Goal: Task Accomplishment & Management: Manage account settings

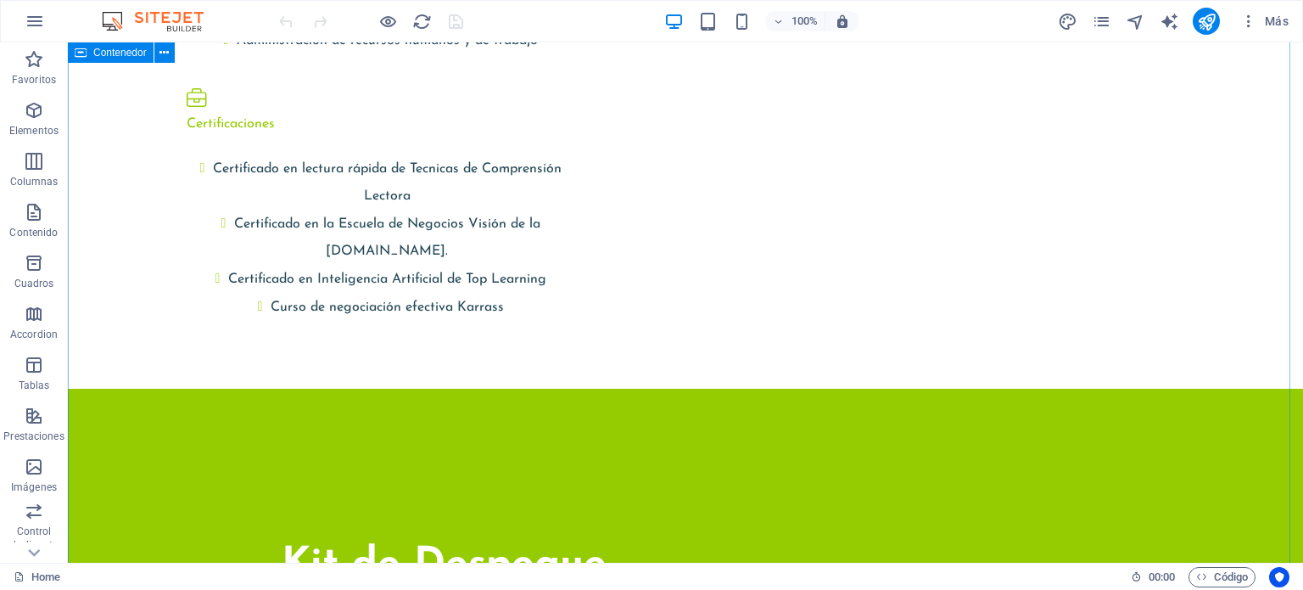
scroll to position [3212, 0]
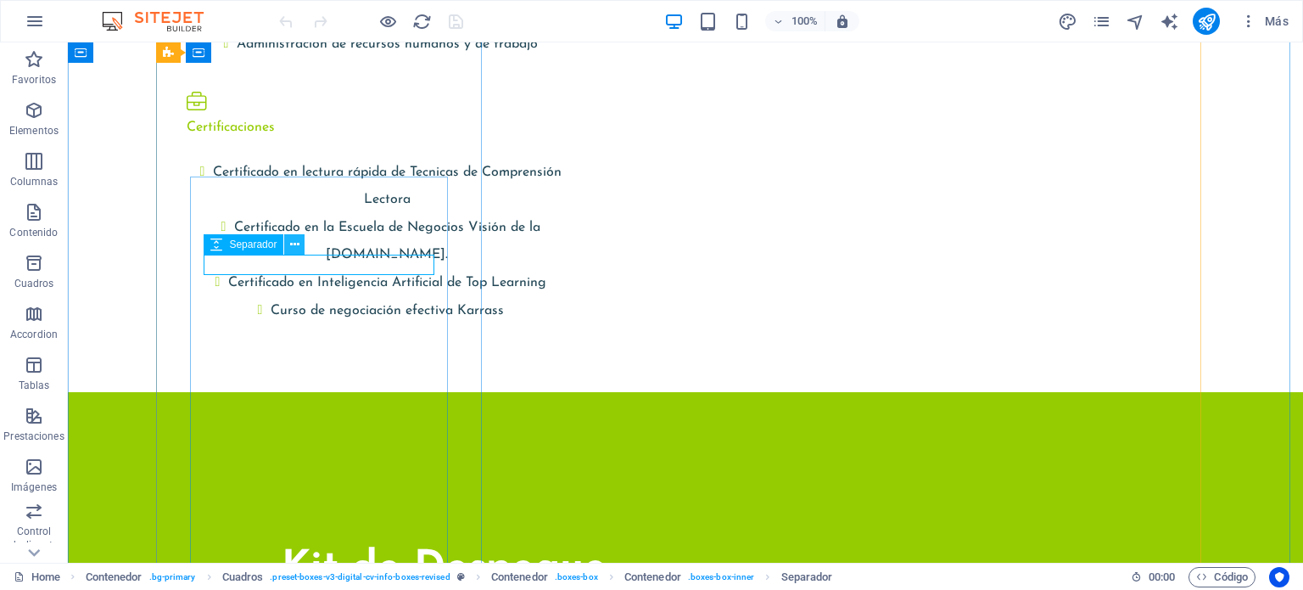
click at [297, 247] on icon at bounding box center [294, 245] width 9 height 18
click at [292, 247] on icon at bounding box center [294, 245] width 9 height 18
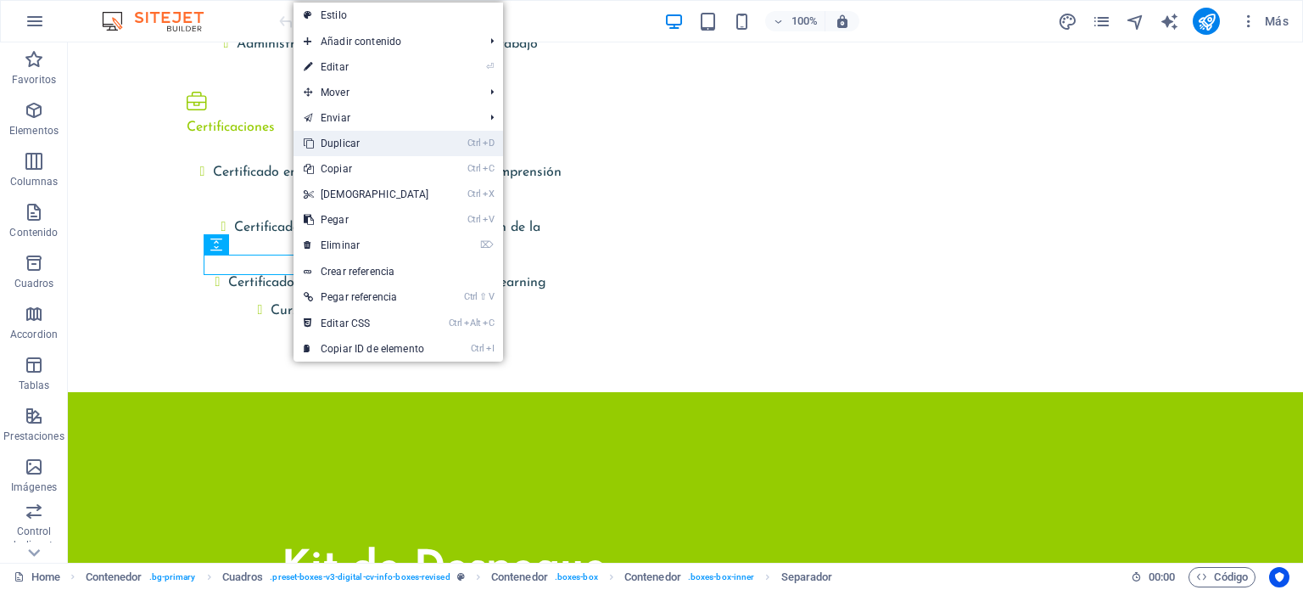
click at [353, 136] on link "Ctrl D Duplicar" at bounding box center [366, 143] width 146 height 25
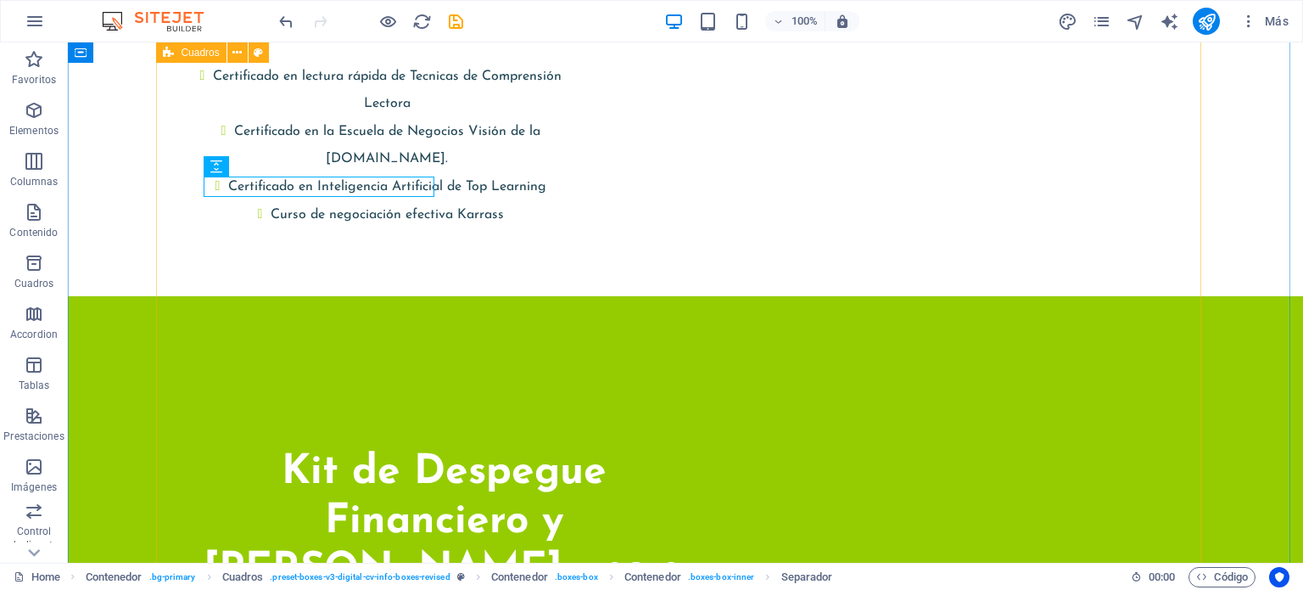
scroll to position [3311, 0]
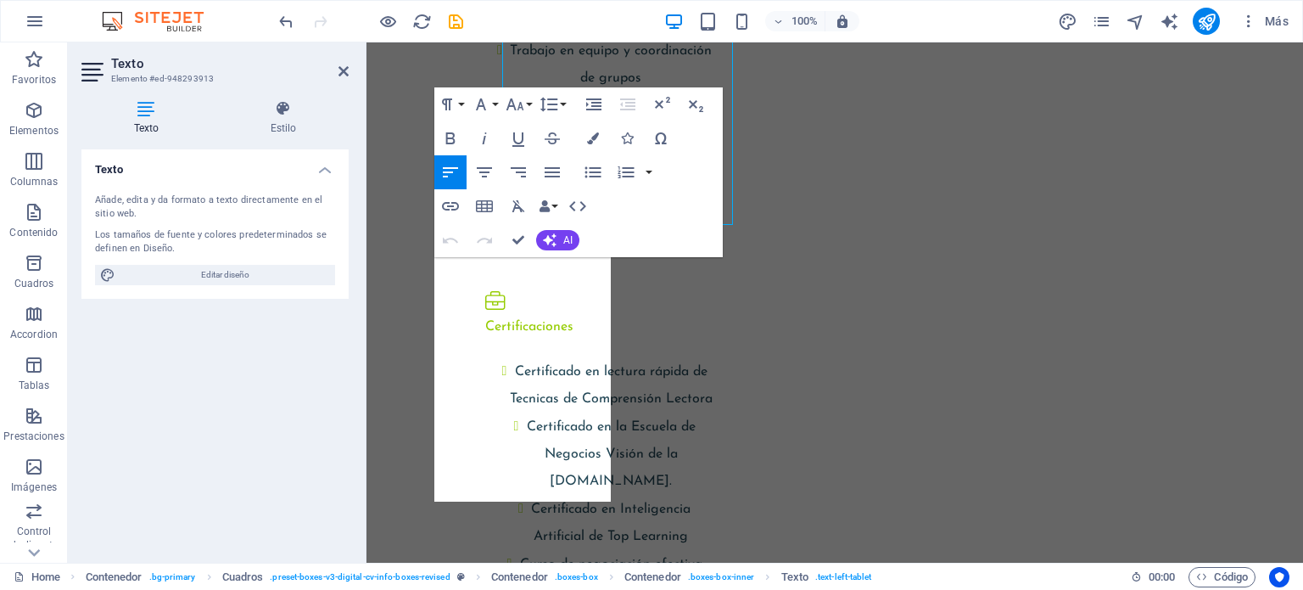
scroll to position [3547, 0]
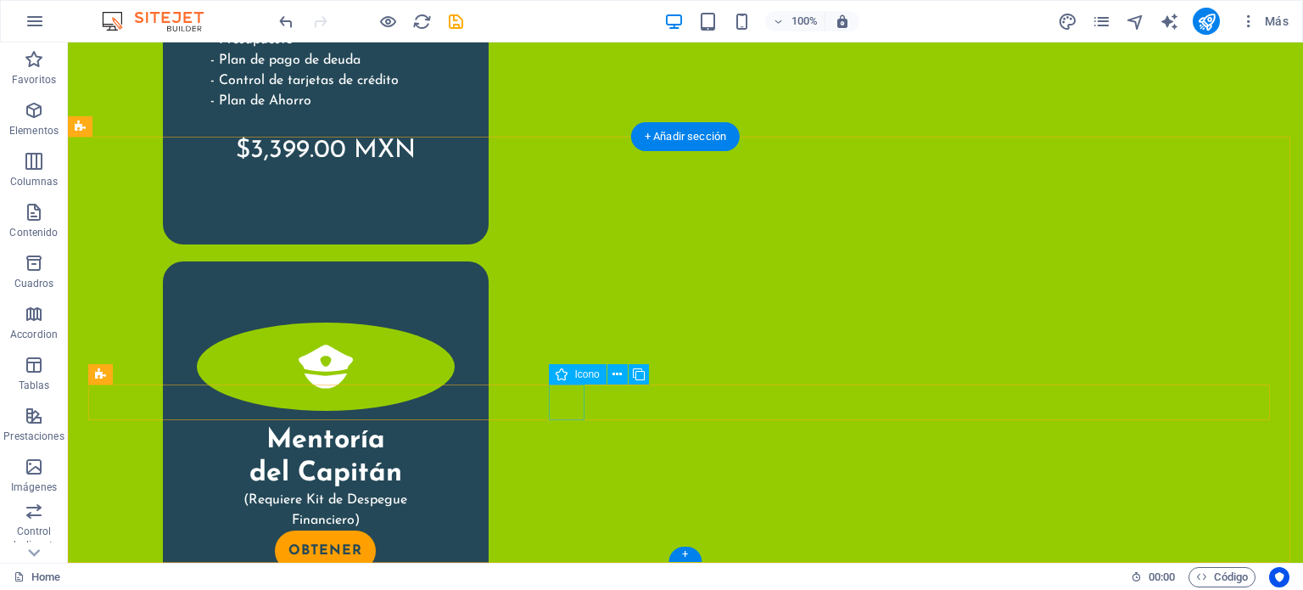
scroll to position [4471, 0]
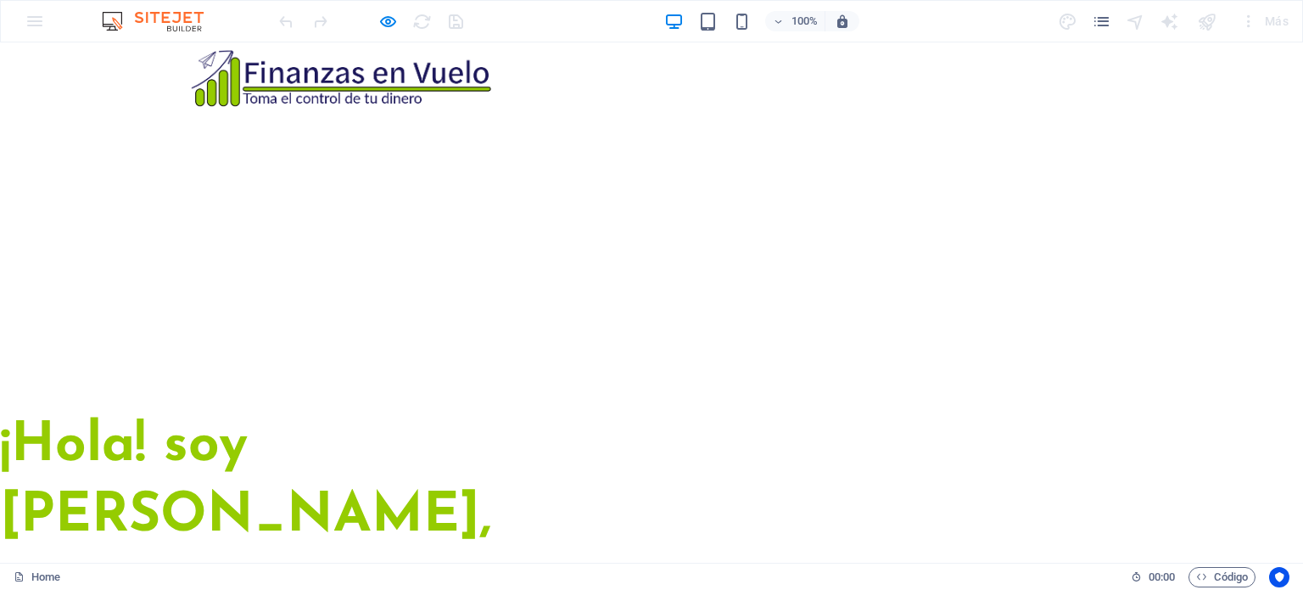
scroll to position [234, 0]
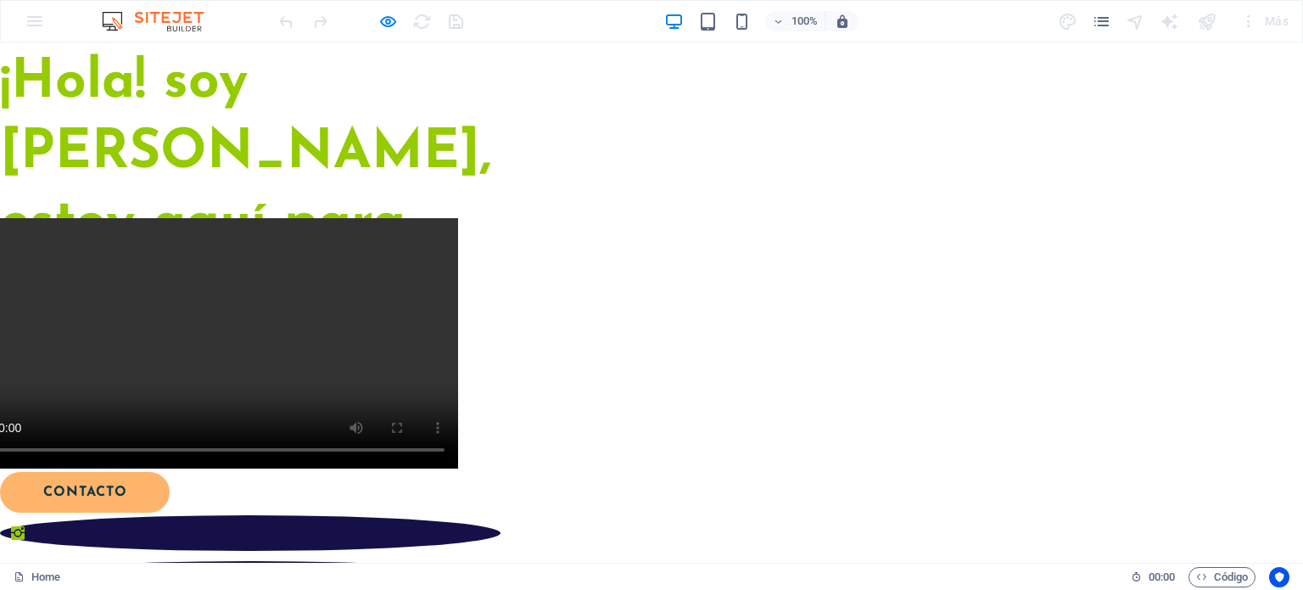
scroll to position [363, 0]
click at [170, 472] on link "CONTACTo" at bounding box center [85, 492] width 170 height 41
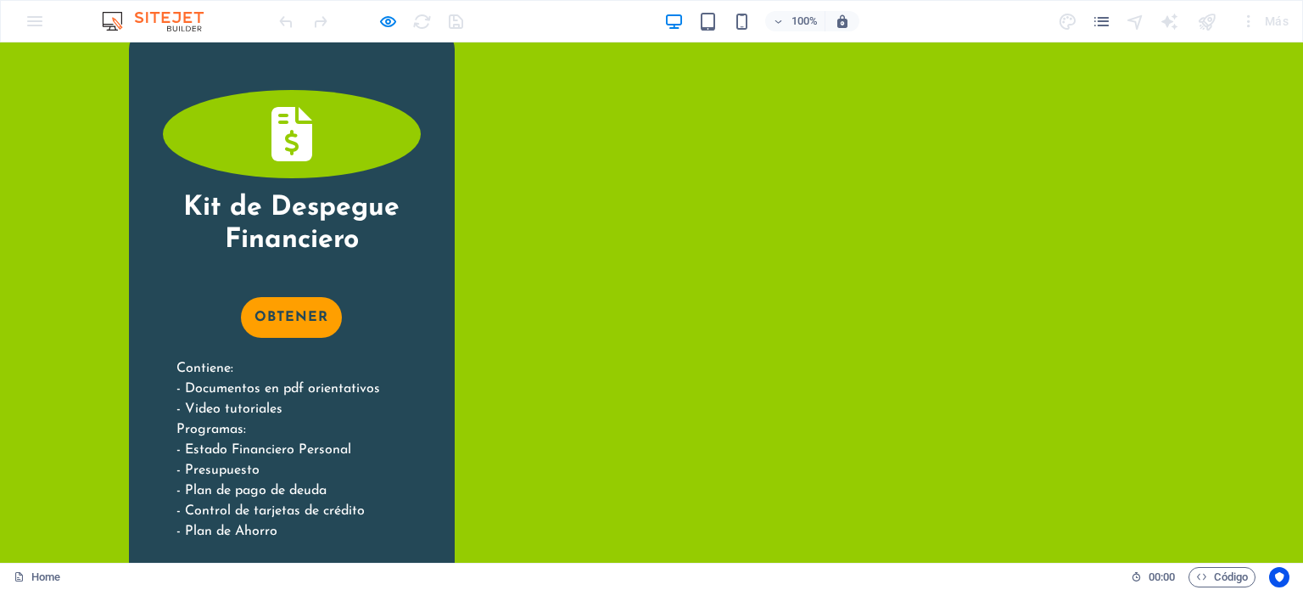
scroll to position [4017, 0]
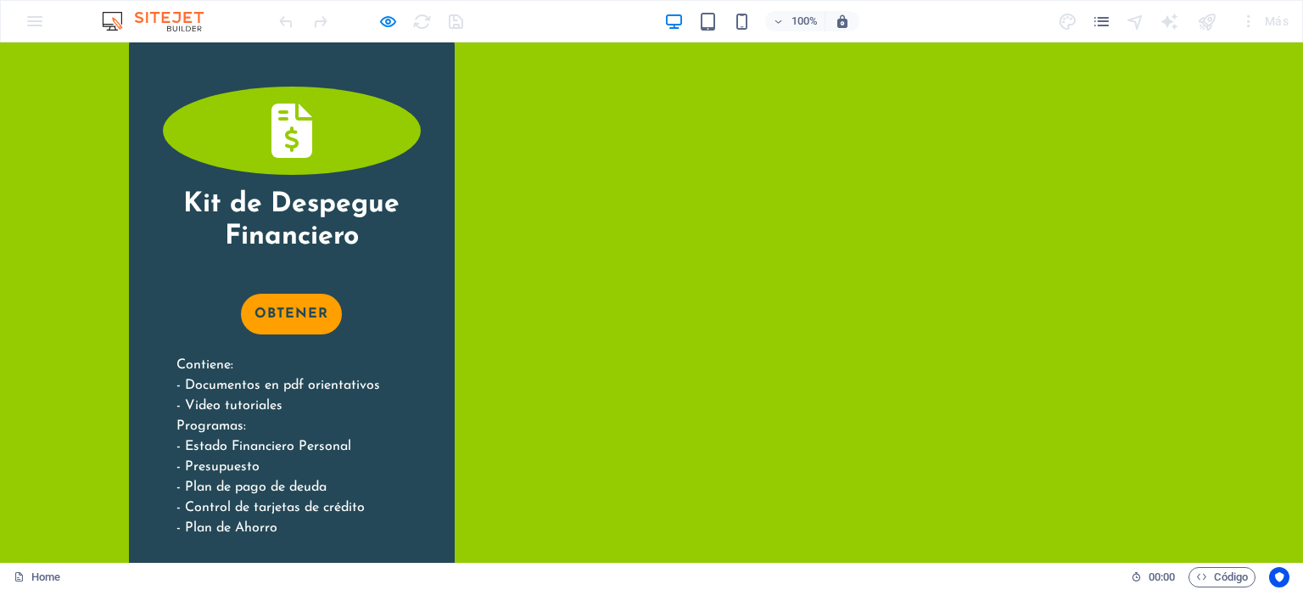
checkbox input "true"
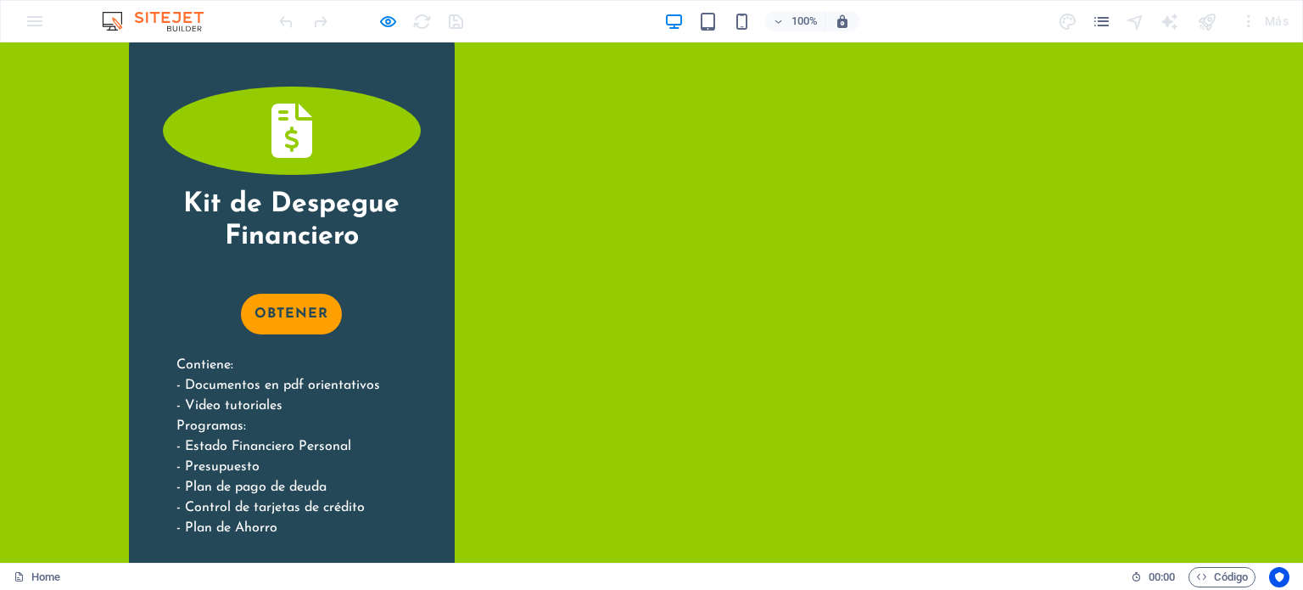
type input "DC5386"
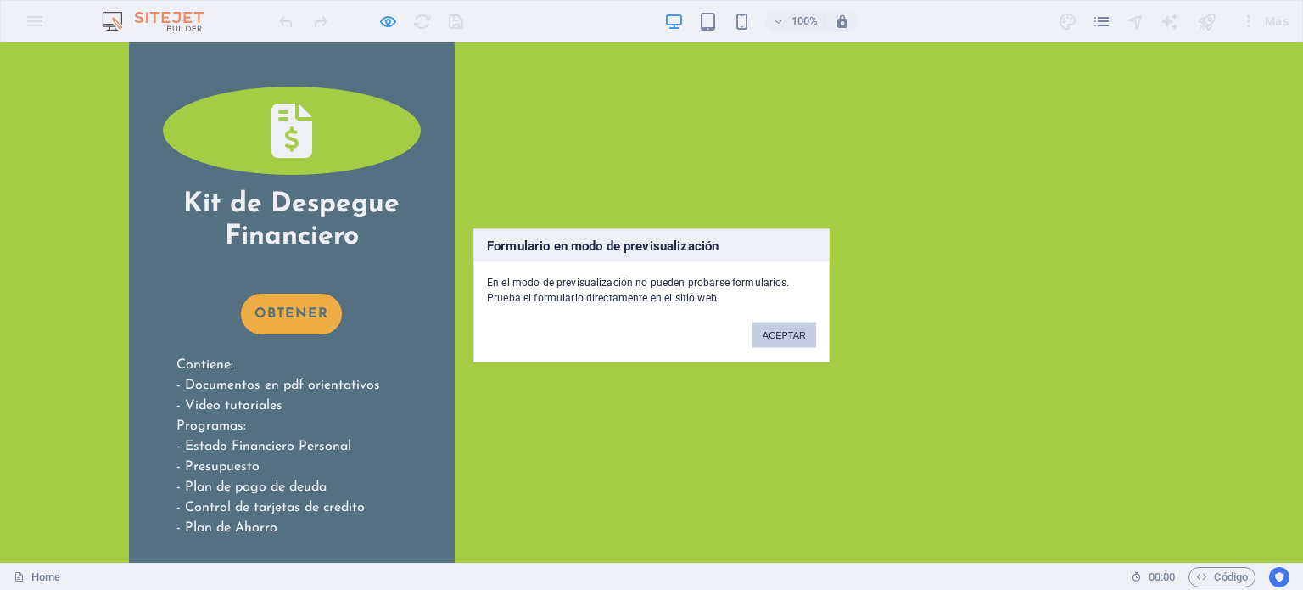
click at [783, 343] on button "ACEPTAR" at bounding box center [784, 333] width 64 height 25
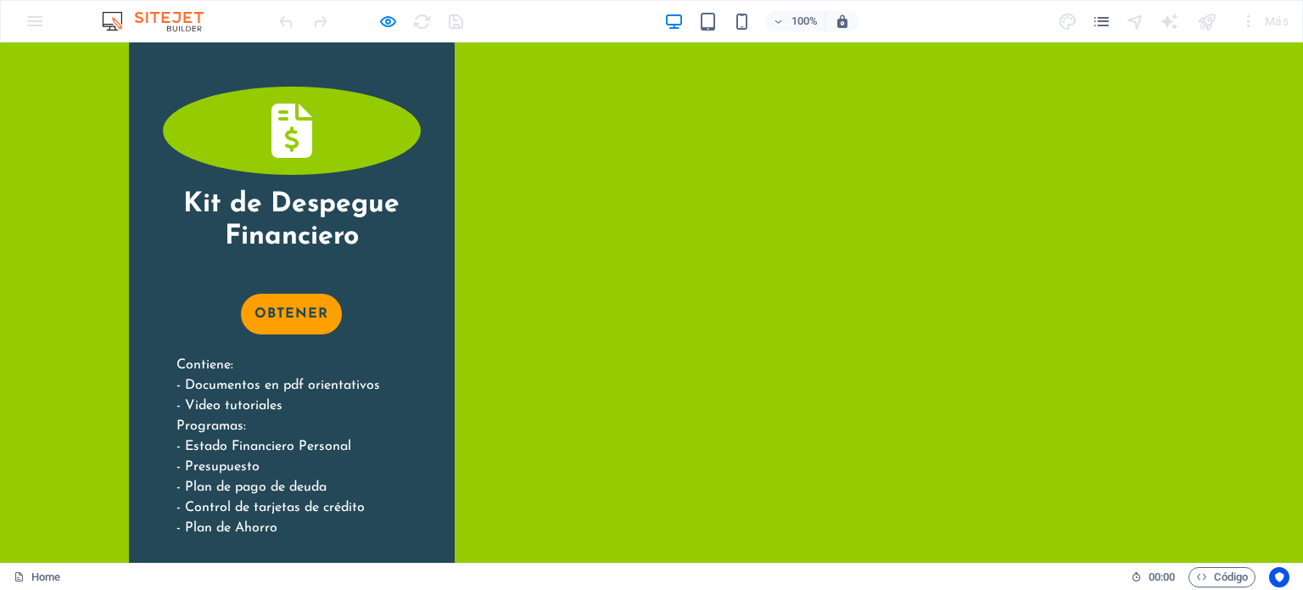
scroll to position [3981, 0]
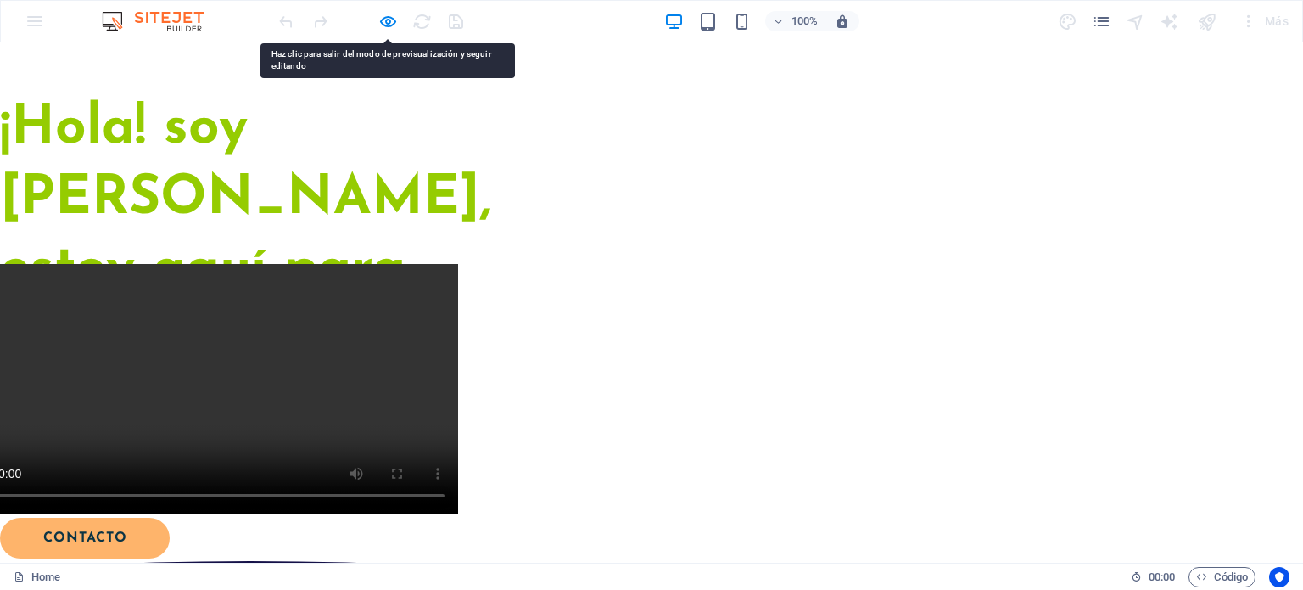
scroll to position [322, 0]
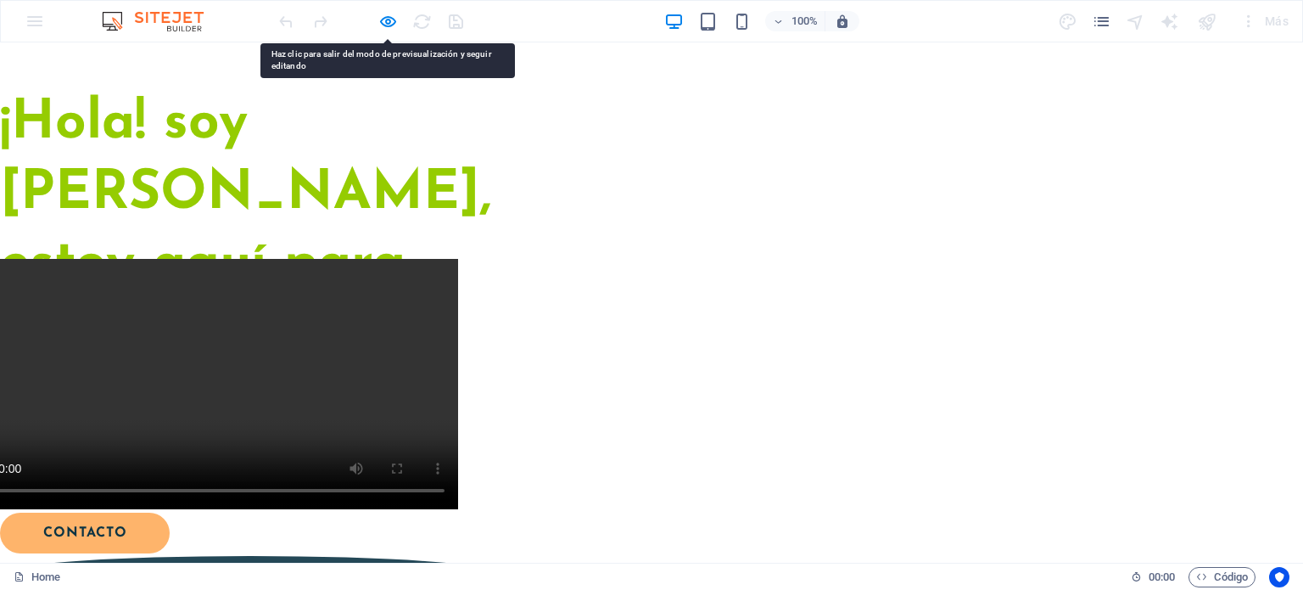
click at [25, 567] on icon at bounding box center [18, 574] width 14 height 14
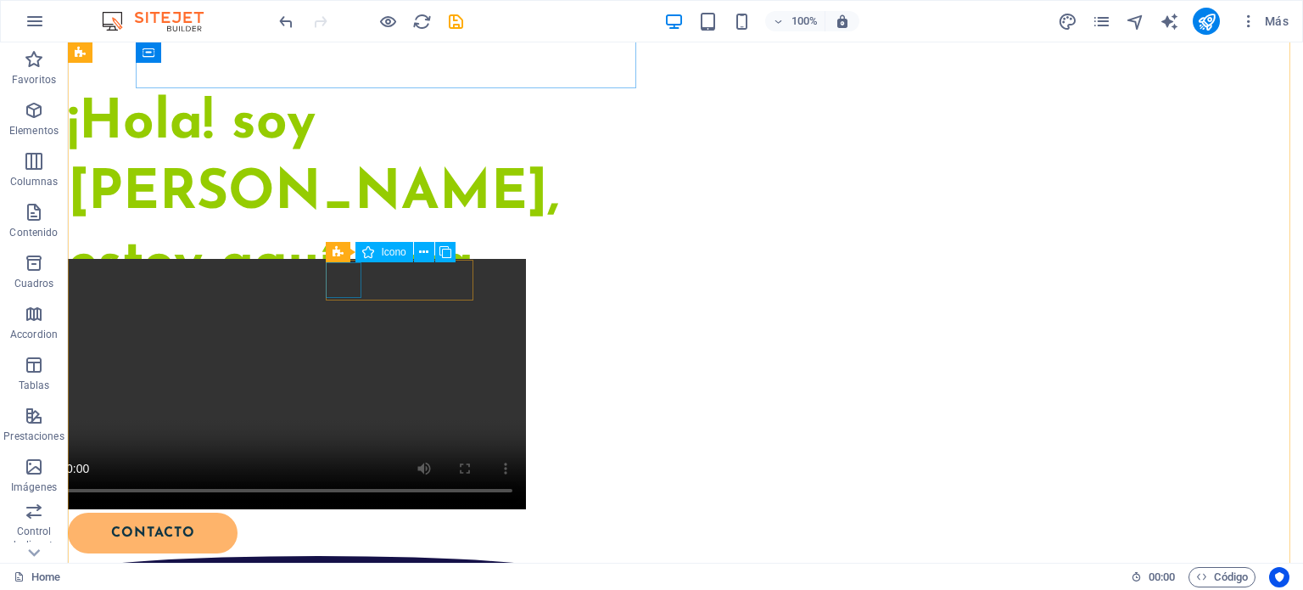
click at [340, 556] on figure at bounding box center [318, 574] width 500 height 36
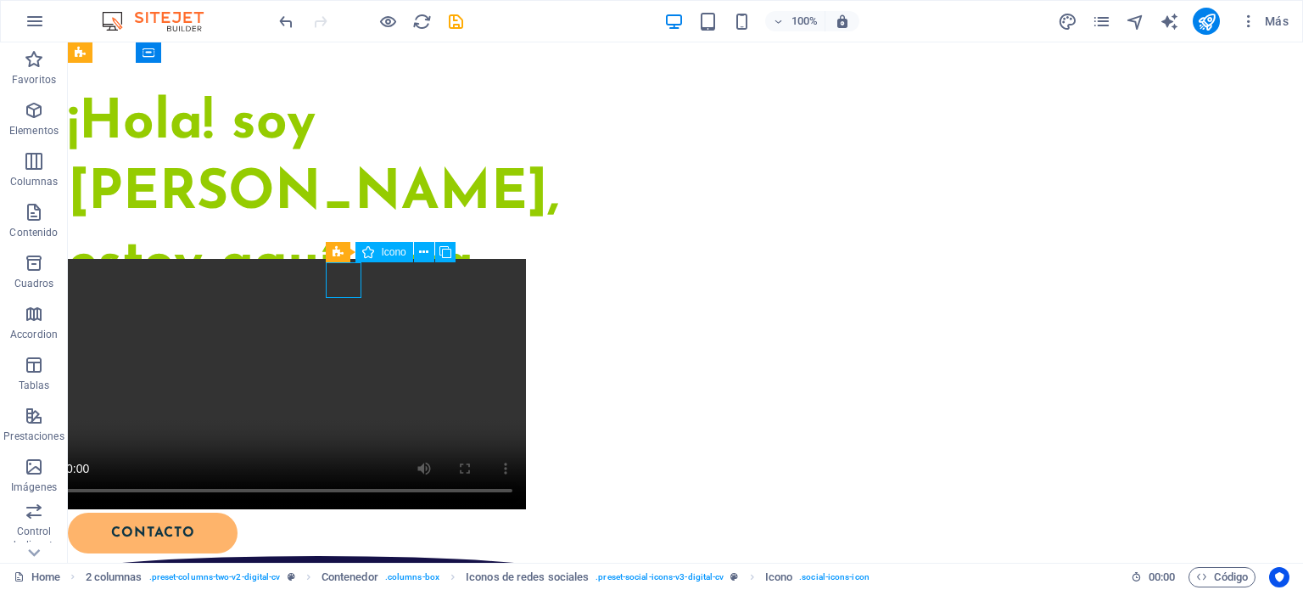
click at [340, 556] on figure at bounding box center [318, 574] width 500 height 36
select select "xMidYMid"
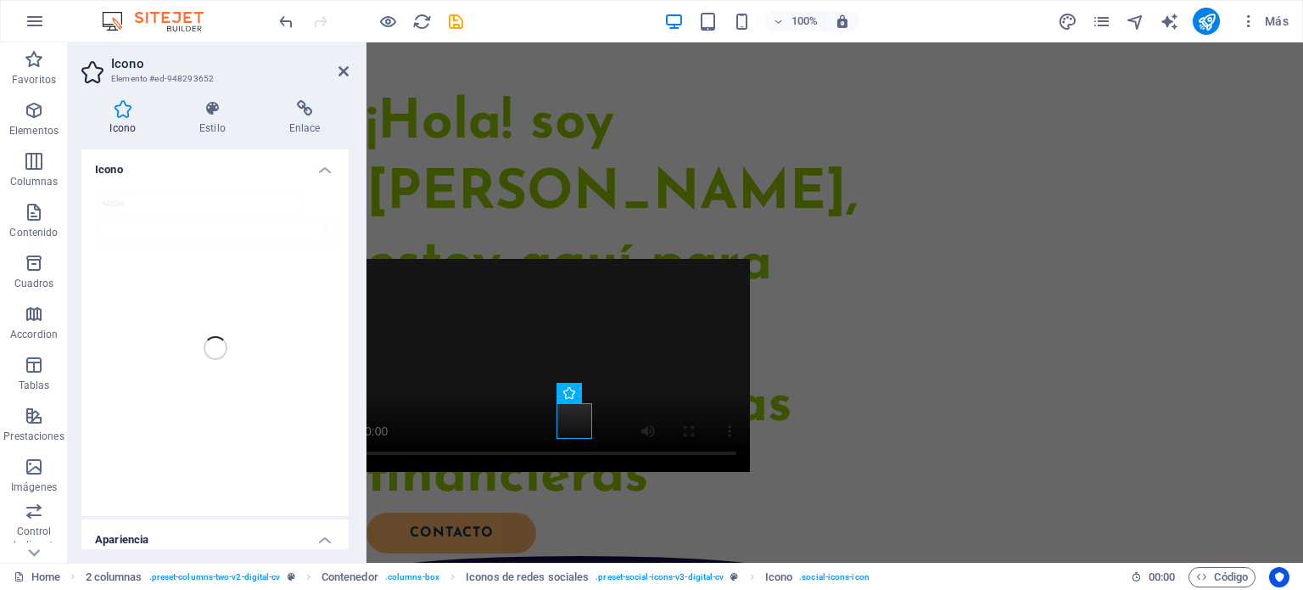
scroll to position [292, 0]
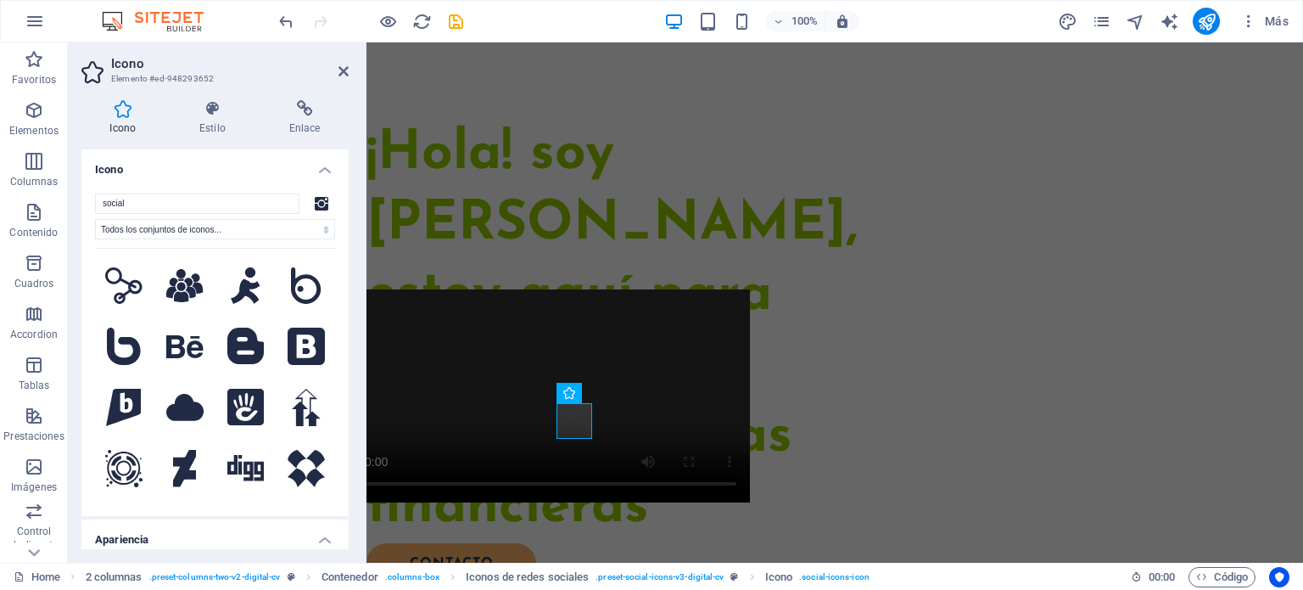
click at [203, 164] on h4 "Icono" at bounding box center [214, 164] width 267 height 31
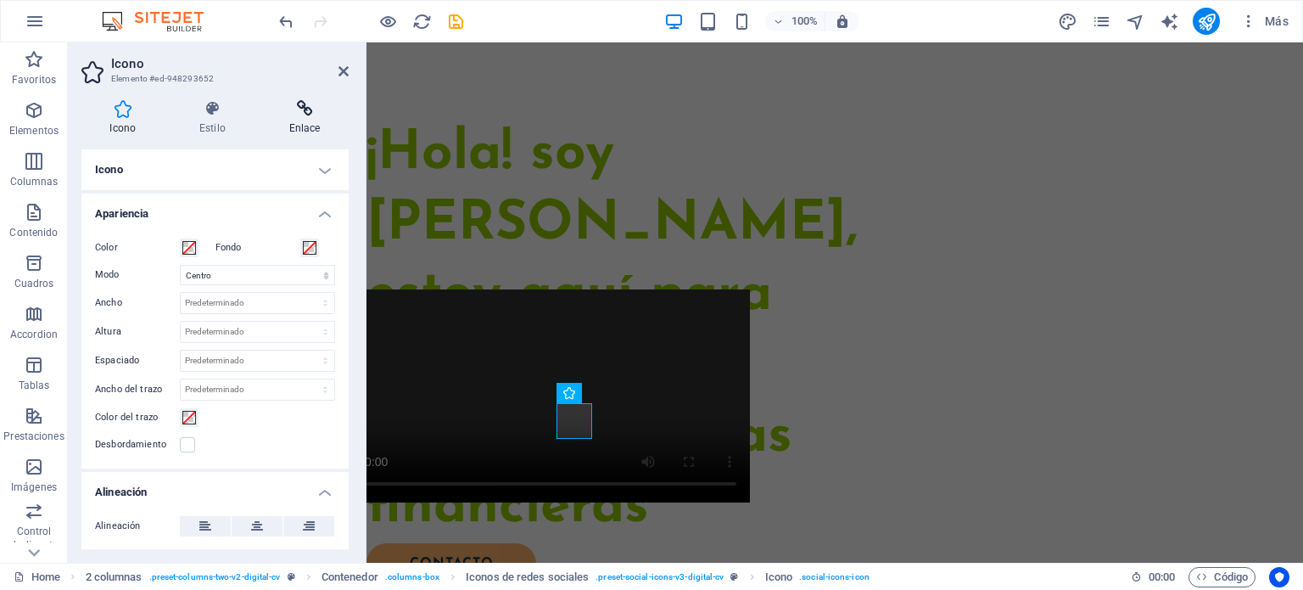
click at [299, 110] on icon at bounding box center [304, 108] width 88 height 17
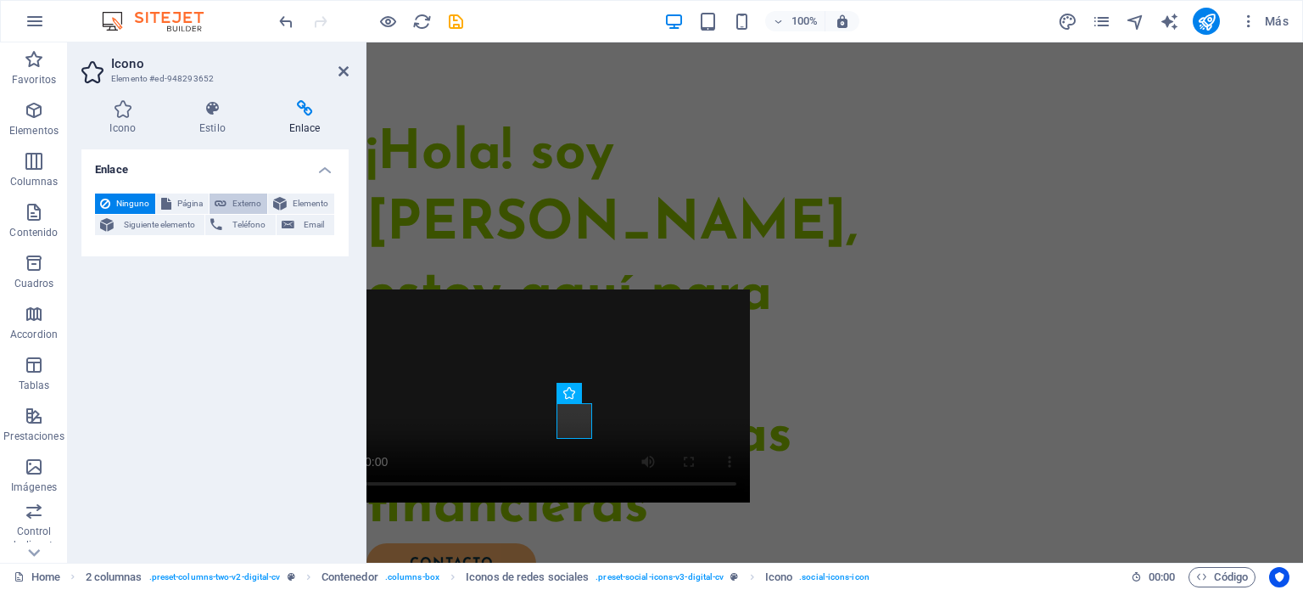
click at [244, 199] on span "Externo" at bounding box center [247, 203] width 31 height 20
select select "blank"
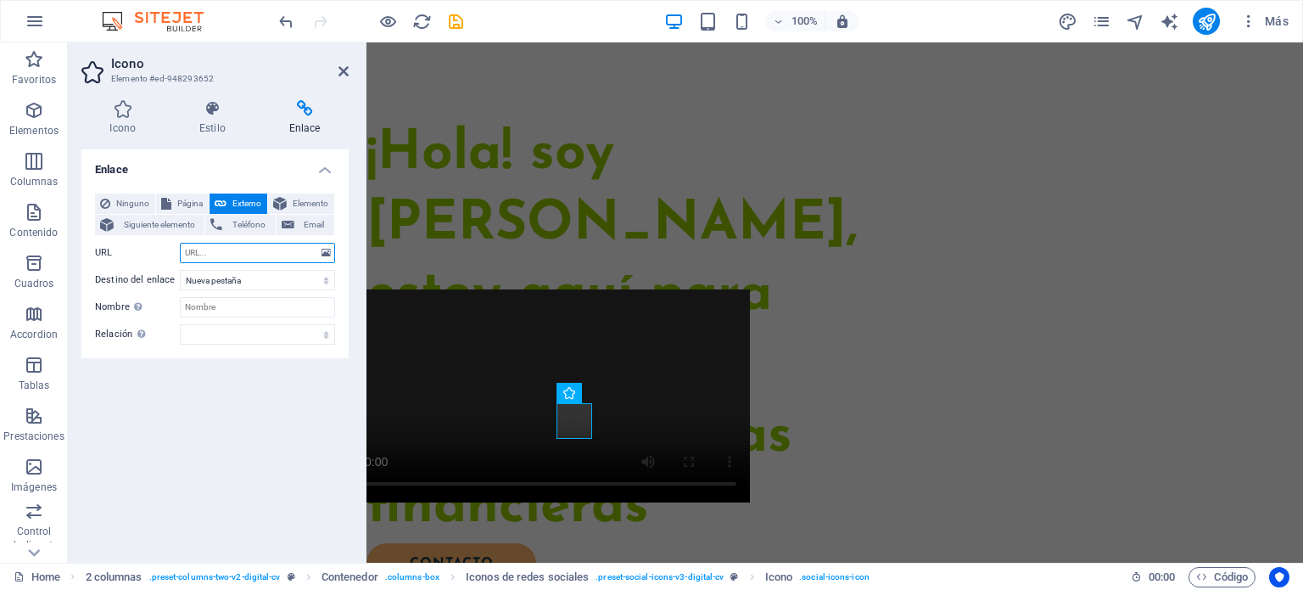
paste input "[URL][DOMAIN_NAME]"
type input "[URL][DOMAIN_NAME]"
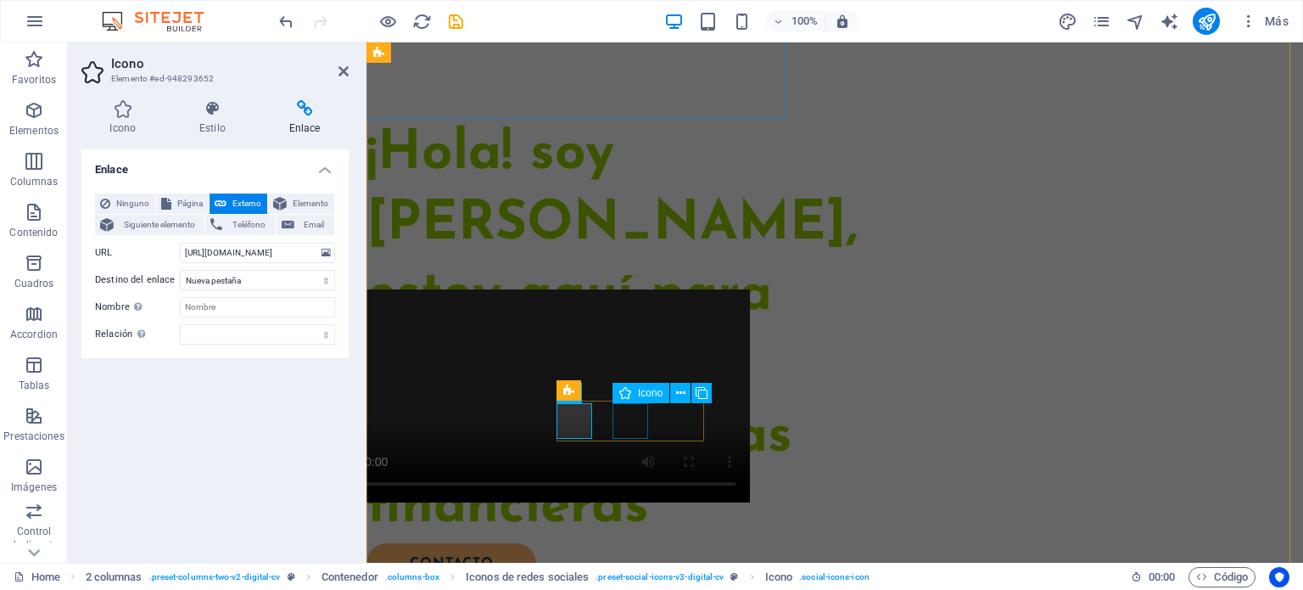
scroll to position [0, 0]
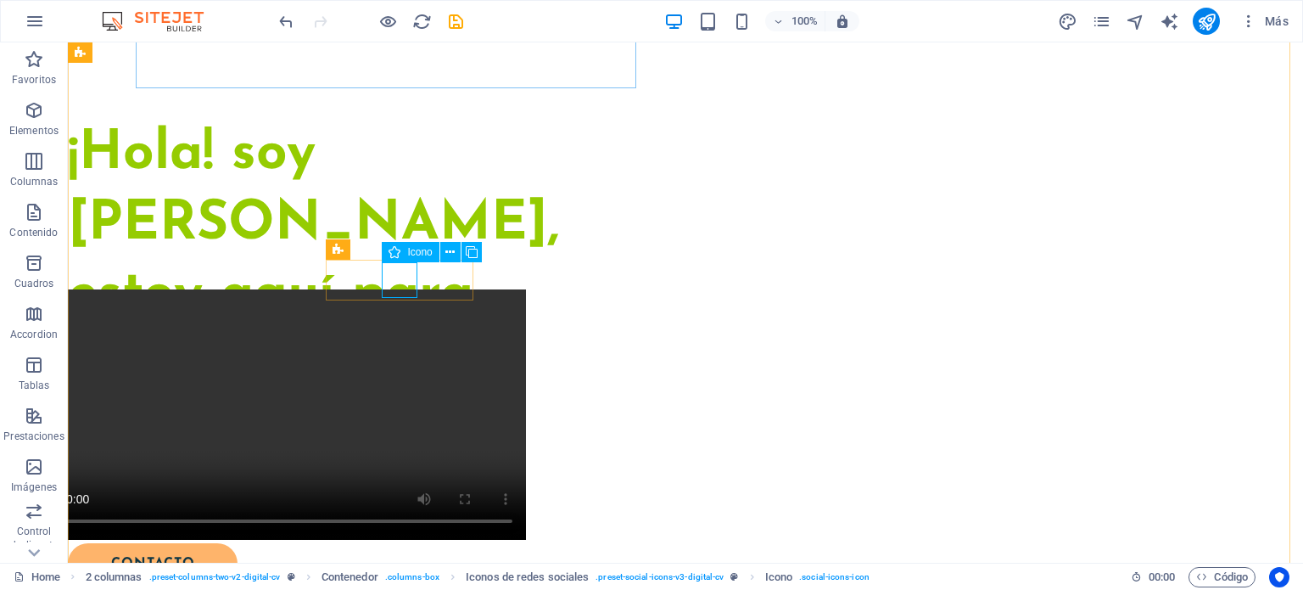
select select "xMidYMid"
select select "px"
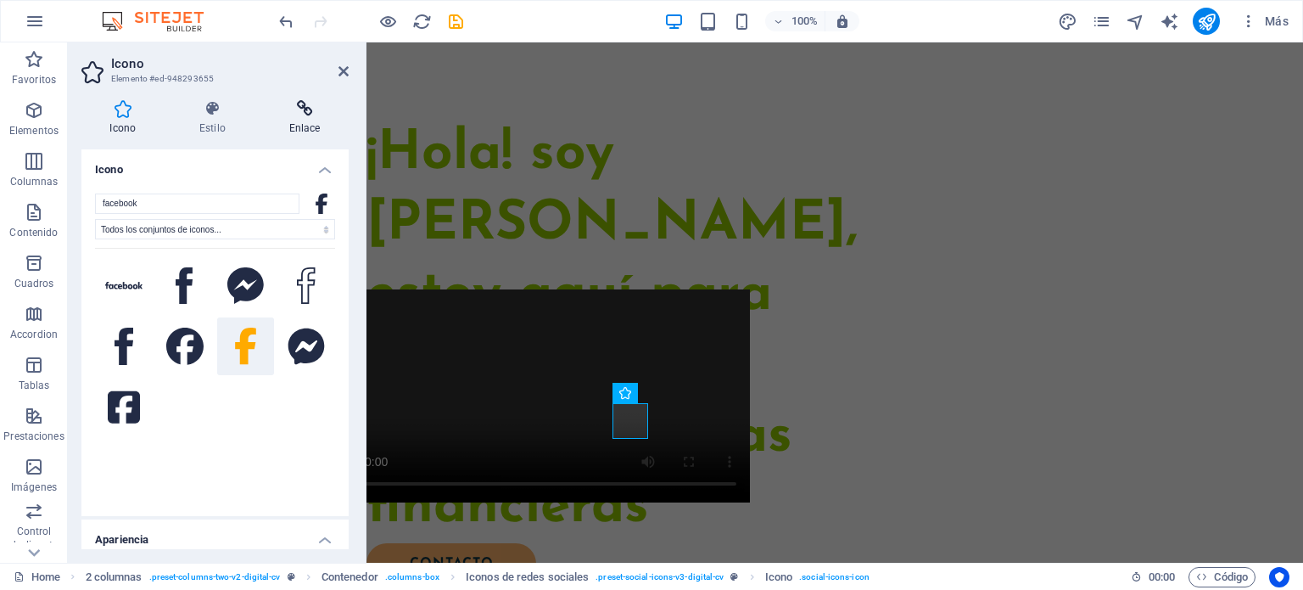
click at [297, 114] on icon at bounding box center [304, 108] width 88 height 17
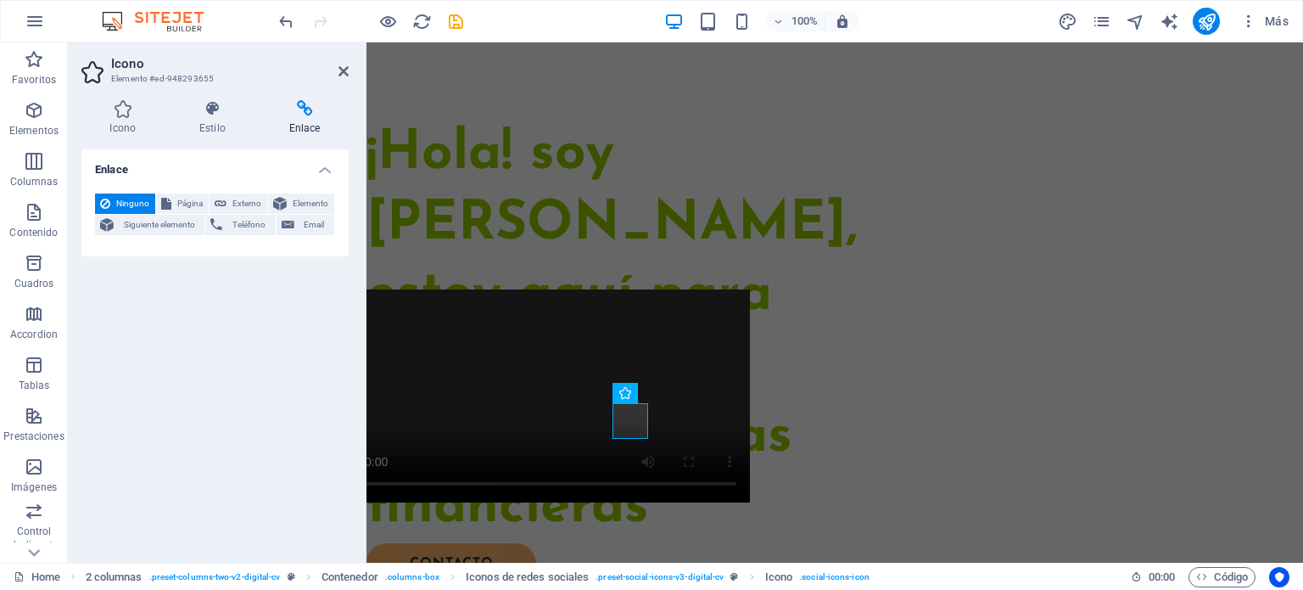
click at [142, 305] on div "Enlace Ninguno Página Externo Elemento Siguiente elemento Teléfono Email Página…" at bounding box center [214, 349] width 267 height 400
click at [241, 203] on span "Externo" at bounding box center [247, 203] width 31 height 20
select select "blank"
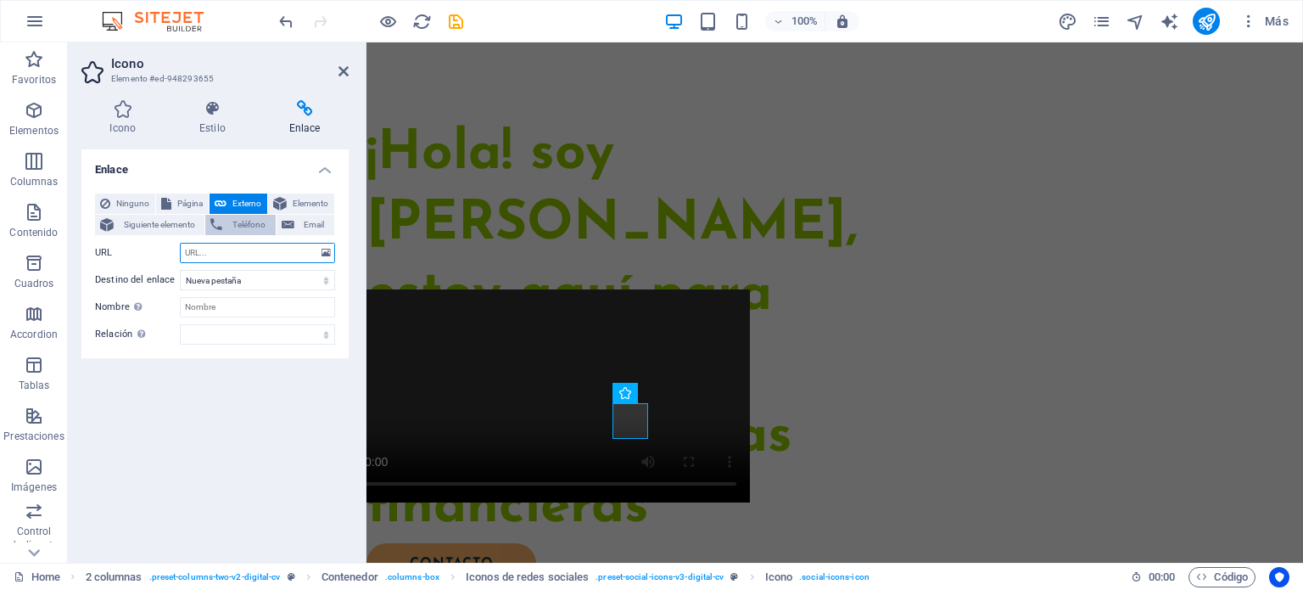
paste input "[URL][DOMAIN_NAME]"
type input "[URL][DOMAIN_NAME]"
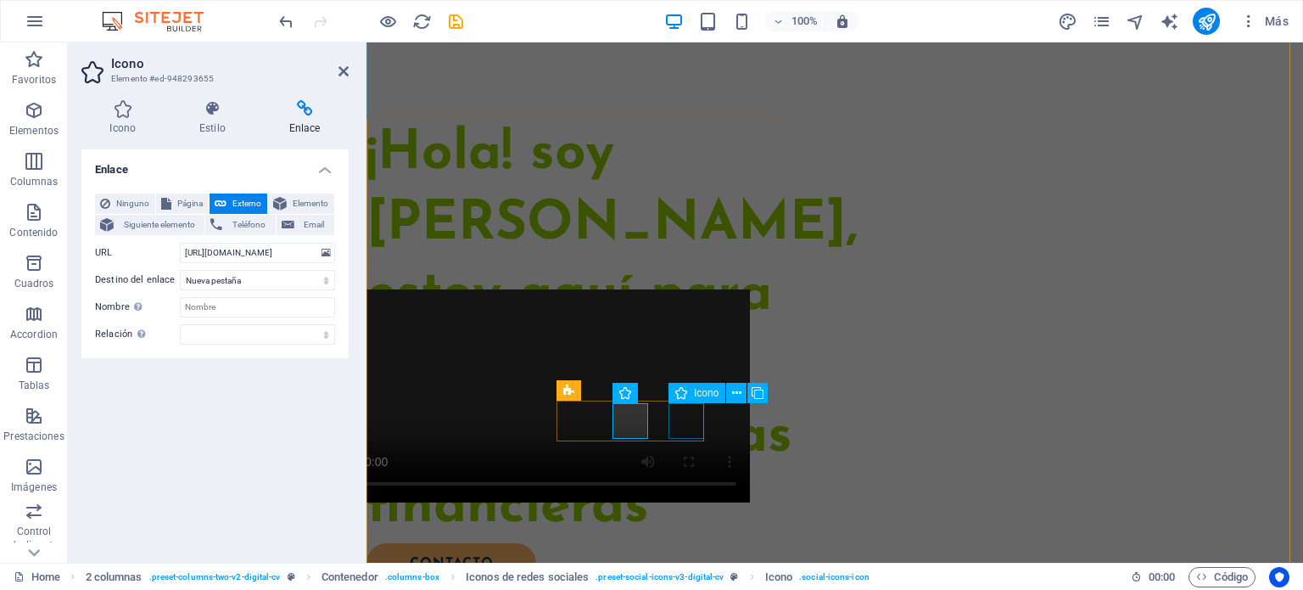
scroll to position [0, 0]
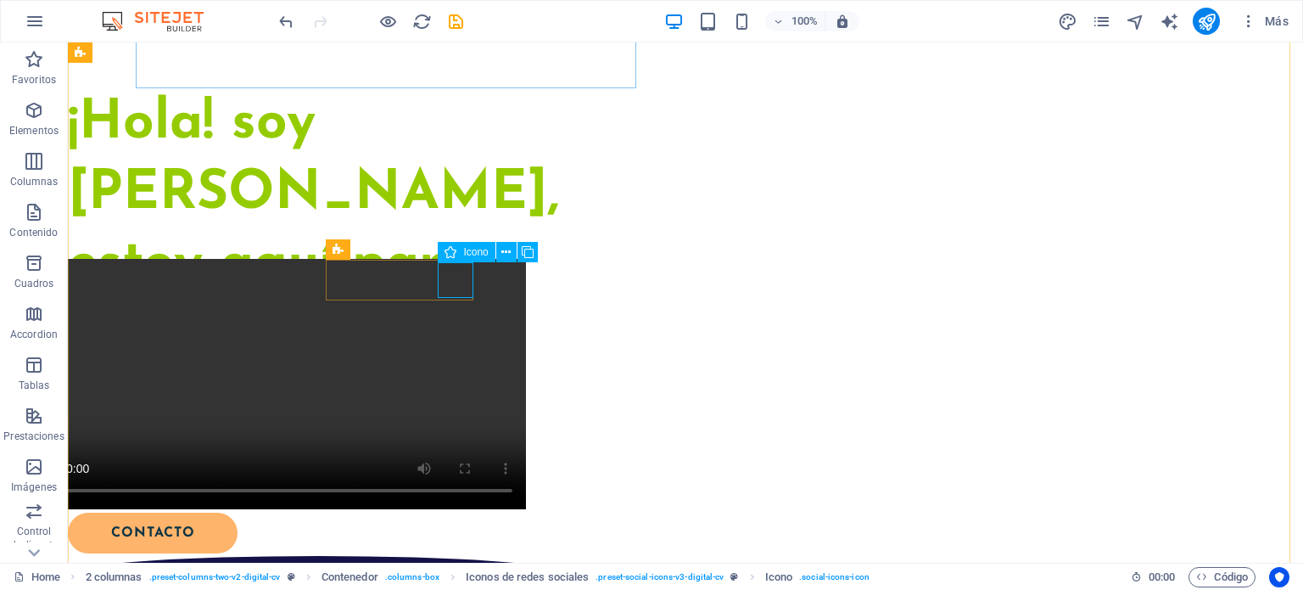
select select "xMidYMid"
select select "px"
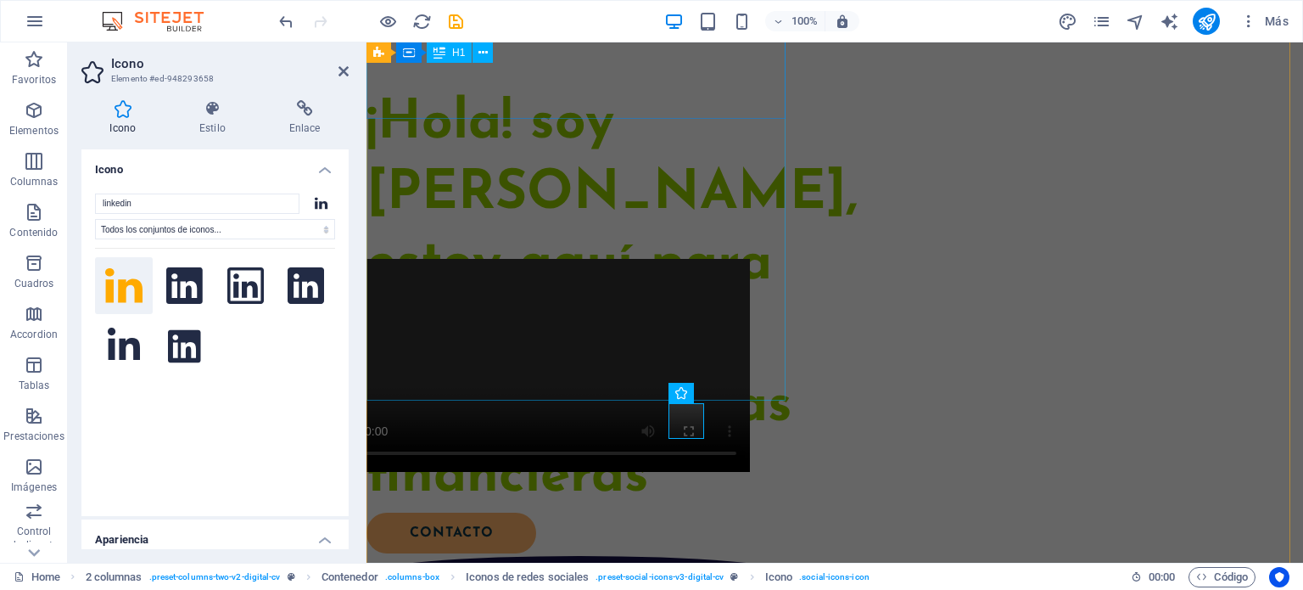
scroll to position [292, 0]
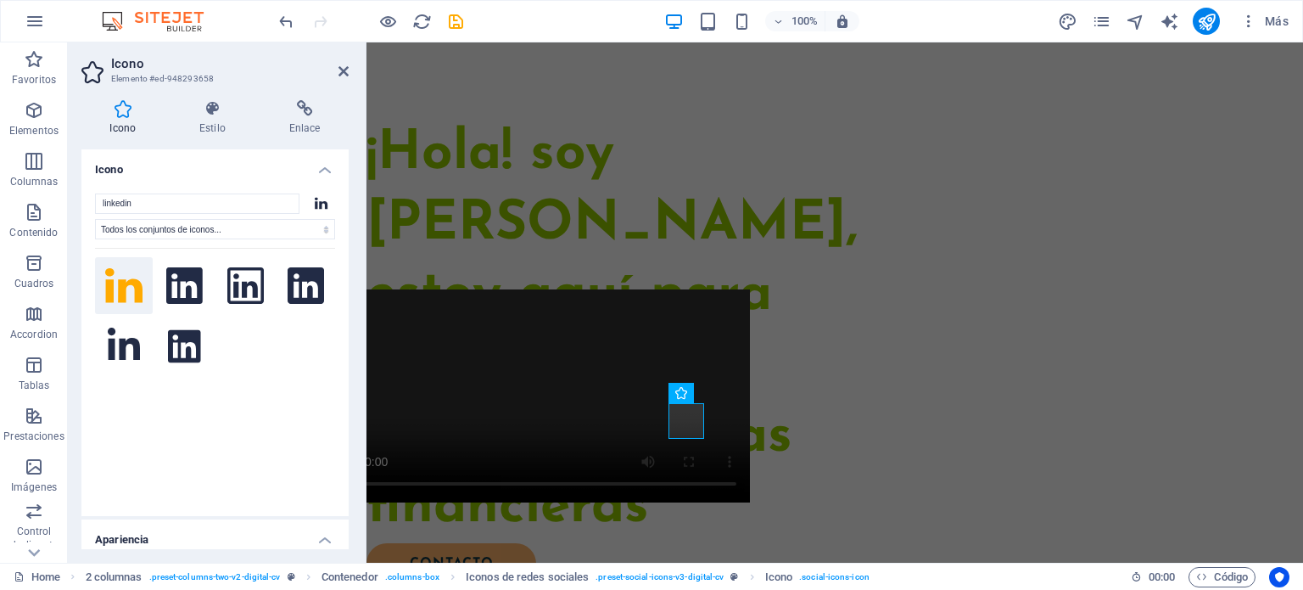
click at [261, 352] on div at bounding box center [215, 371] width 240 height 246
click at [305, 110] on icon at bounding box center [304, 108] width 88 height 17
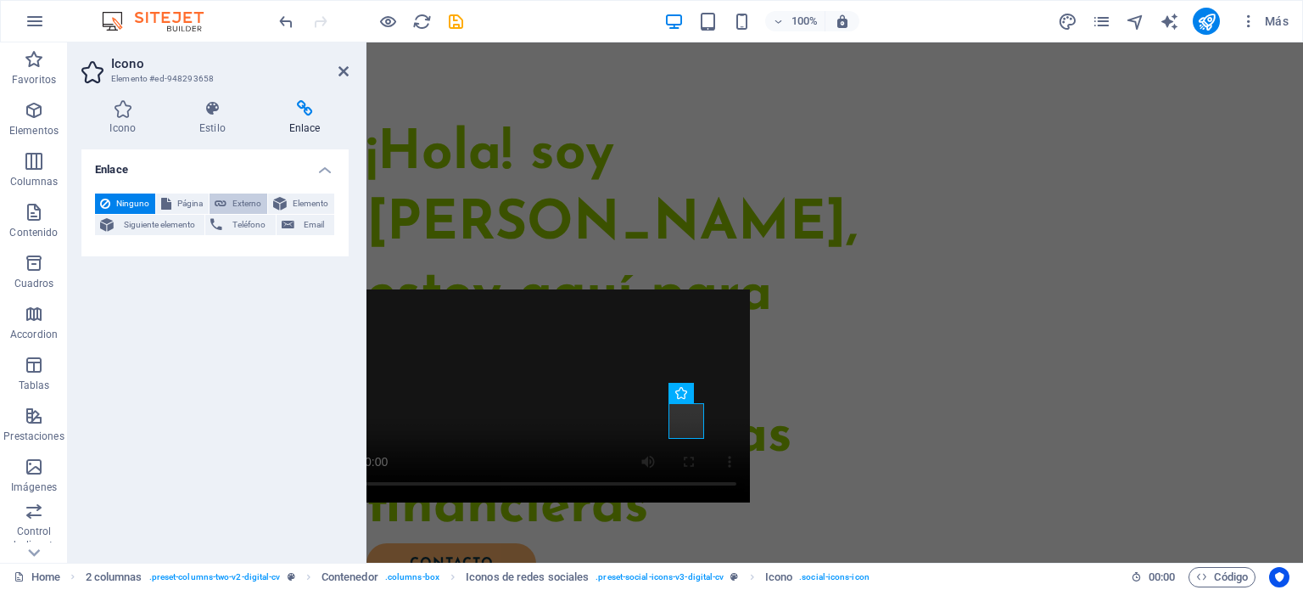
click at [241, 199] on span "Externo" at bounding box center [247, 203] width 31 height 20
select select "blank"
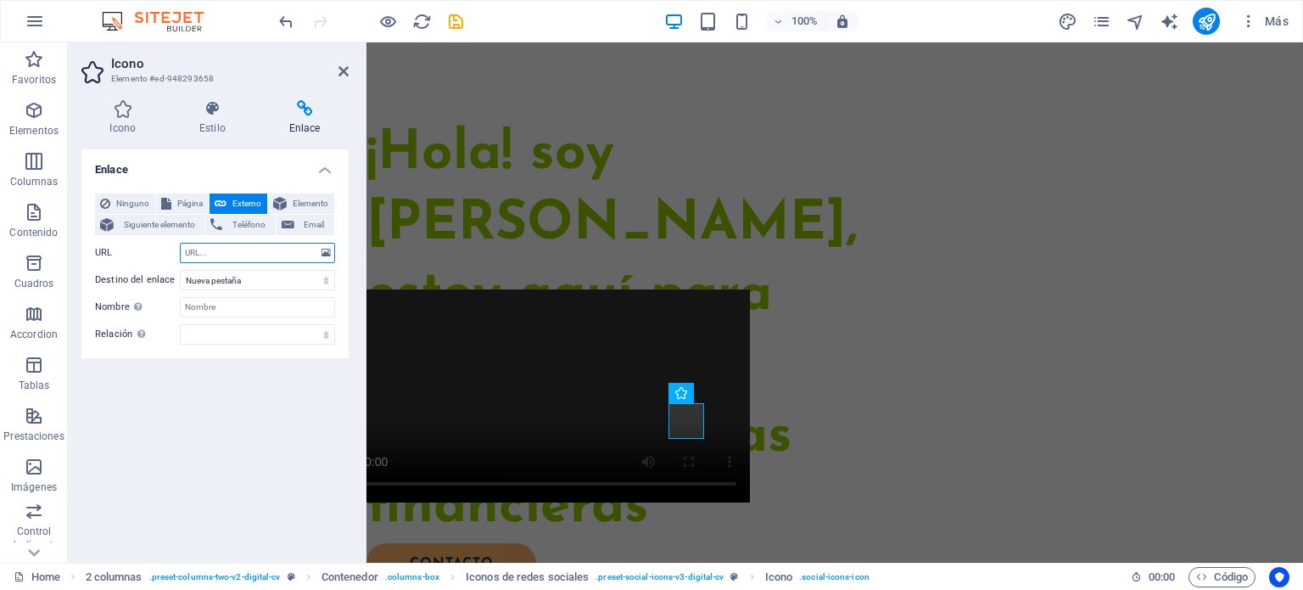
paste input "[URL][DOMAIN_NAME]"
type input "[URL][DOMAIN_NAME]"
click at [712, 258] on div "¡Hola! soy [PERSON_NAME], estoy aquí para ayudarte a lograr tus metas financier…" at bounding box center [579, 331] width 426 height 423
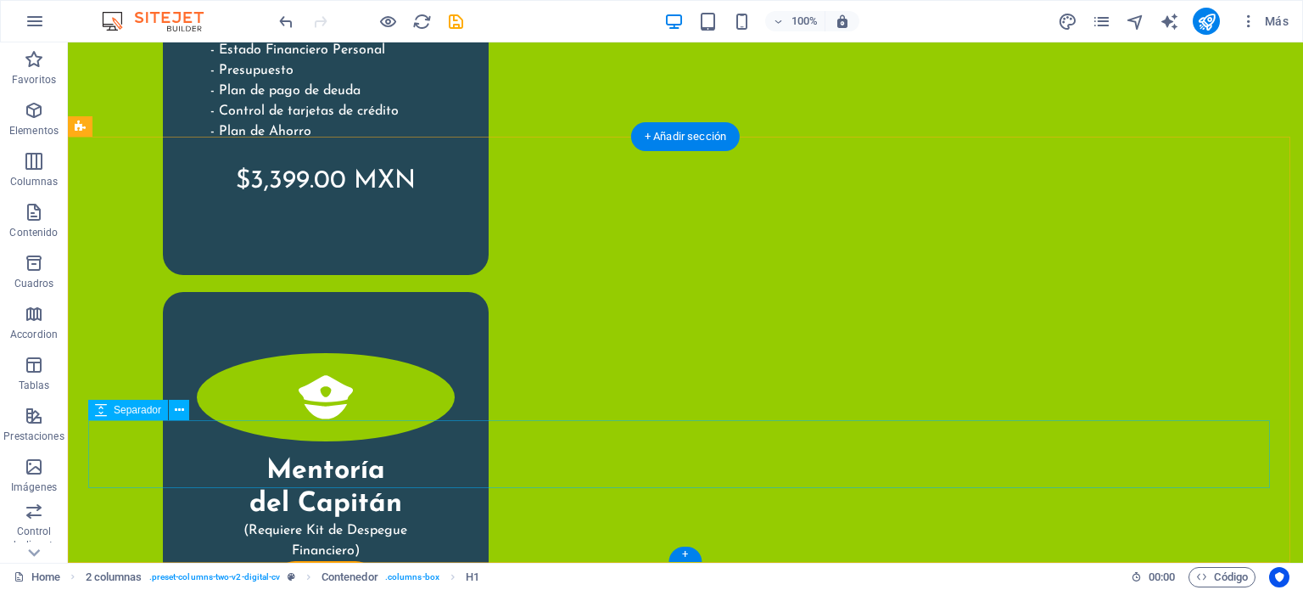
scroll to position [4525, 0]
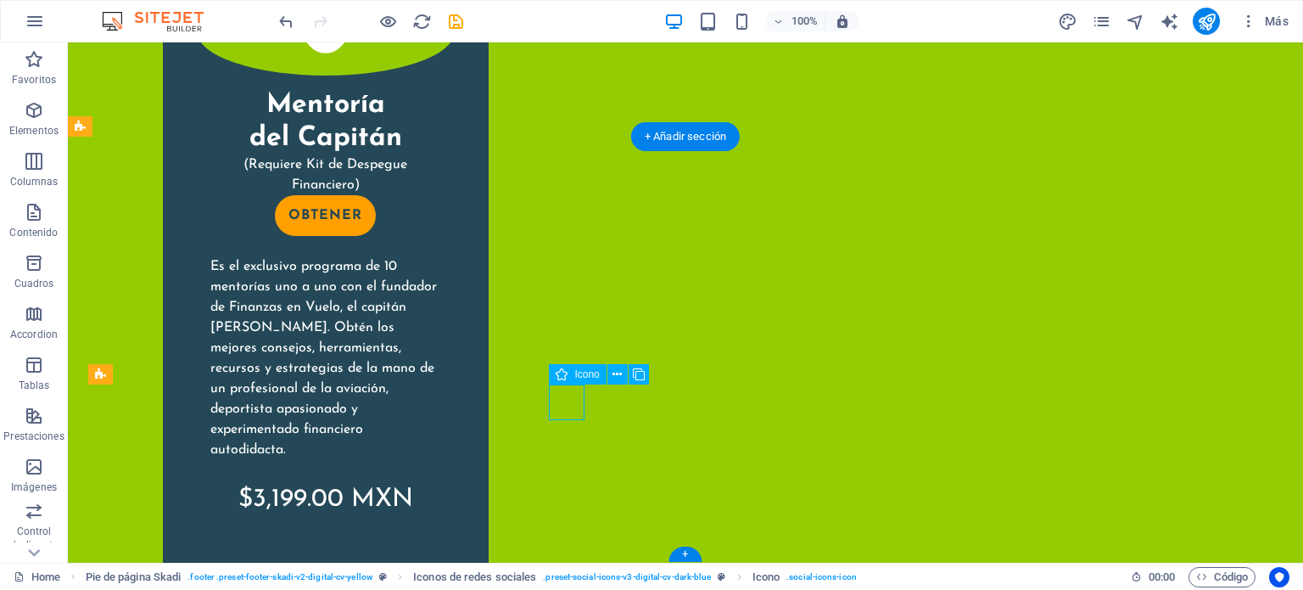
select select "xMidYMid"
select select "px"
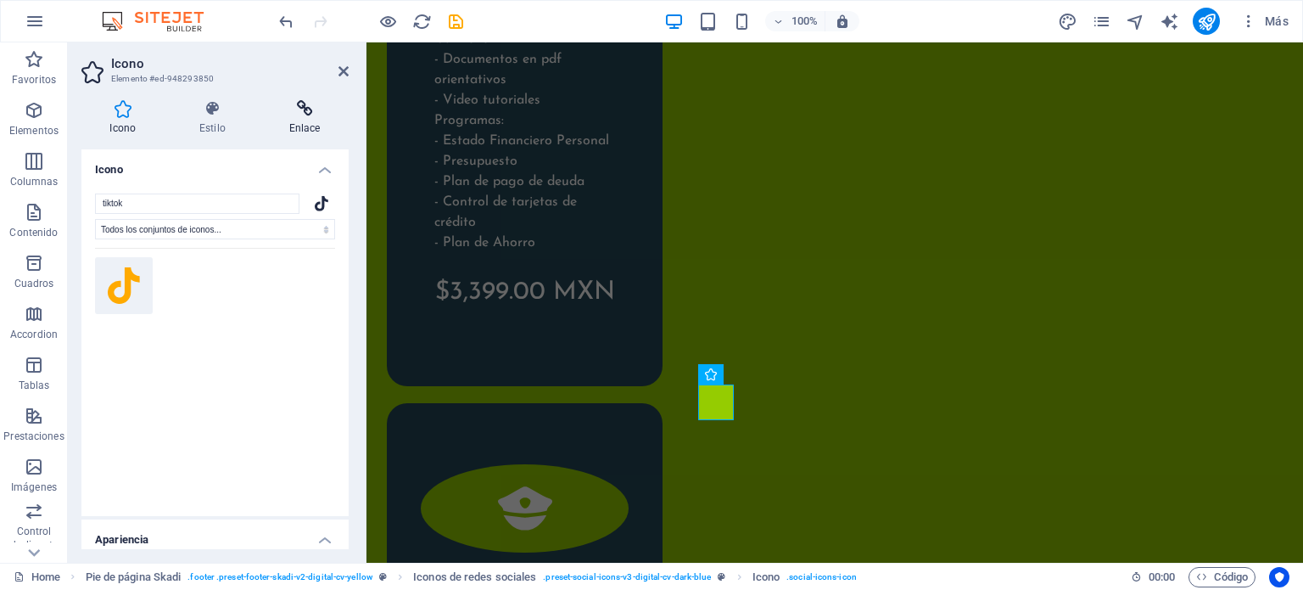
click at [299, 110] on icon at bounding box center [304, 108] width 88 height 17
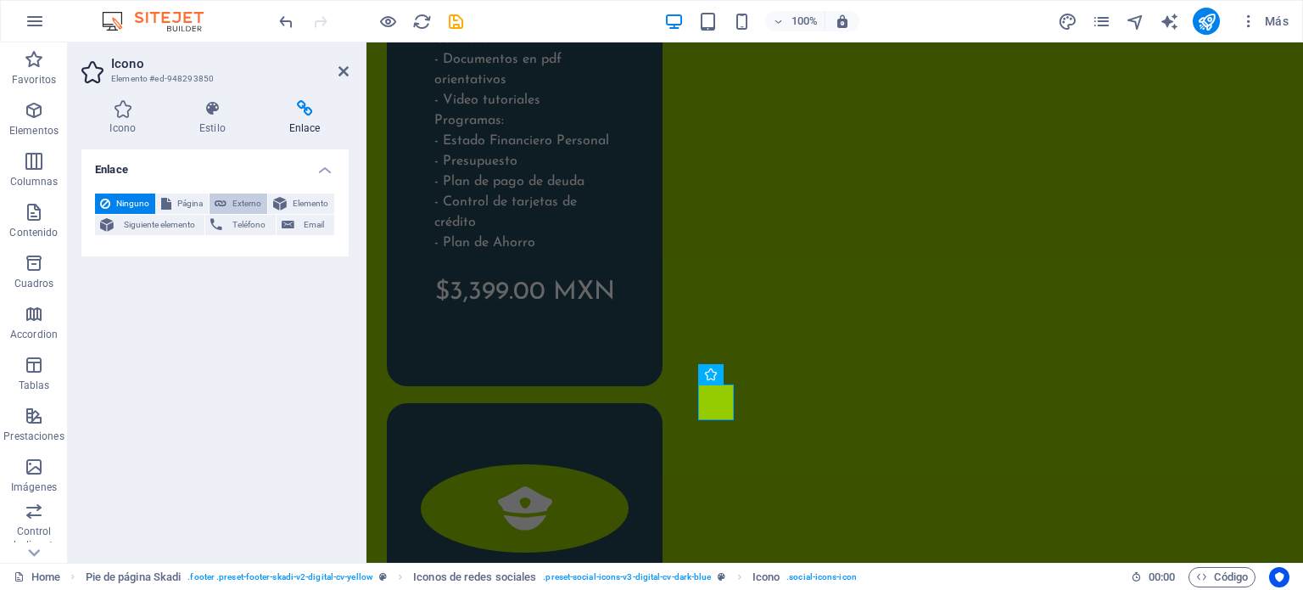
click at [249, 196] on span "Externo" at bounding box center [247, 203] width 31 height 20
select select "blank"
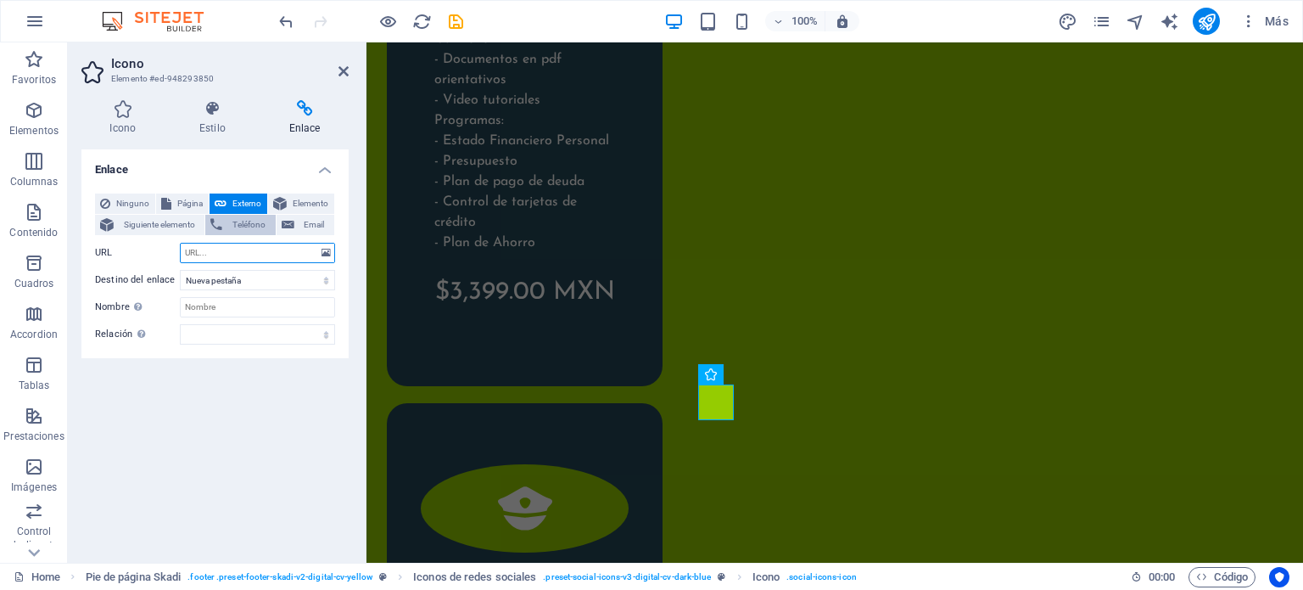
paste input "[URL][DOMAIN_NAME]"
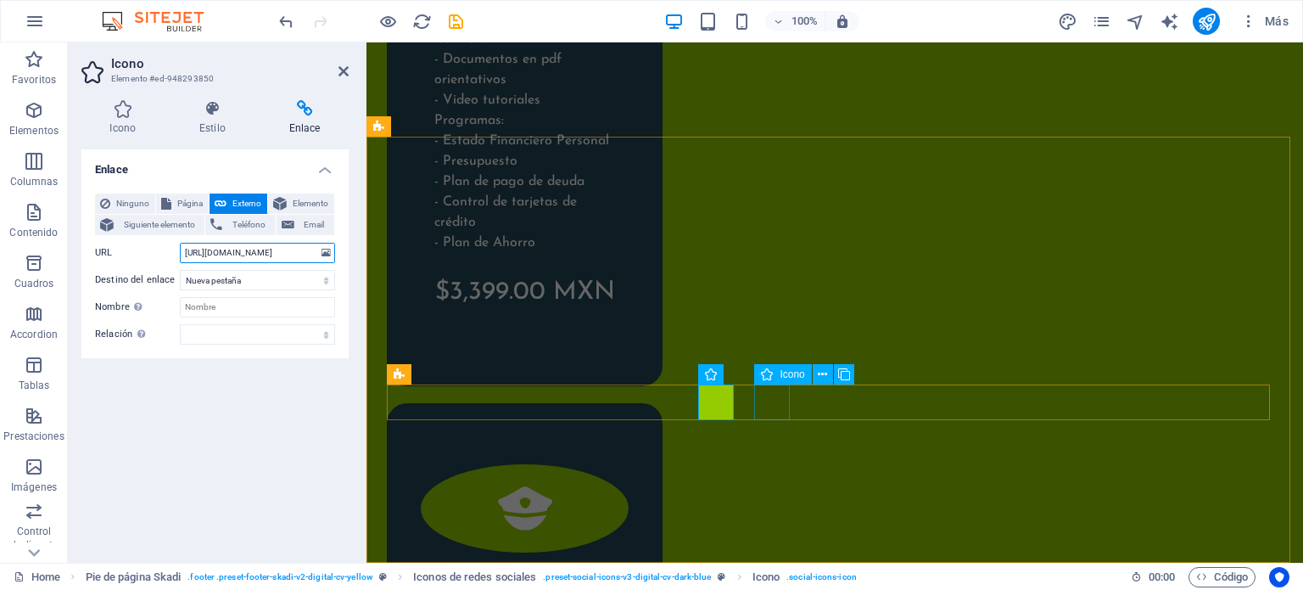
type input "[URL][DOMAIN_NAME]"
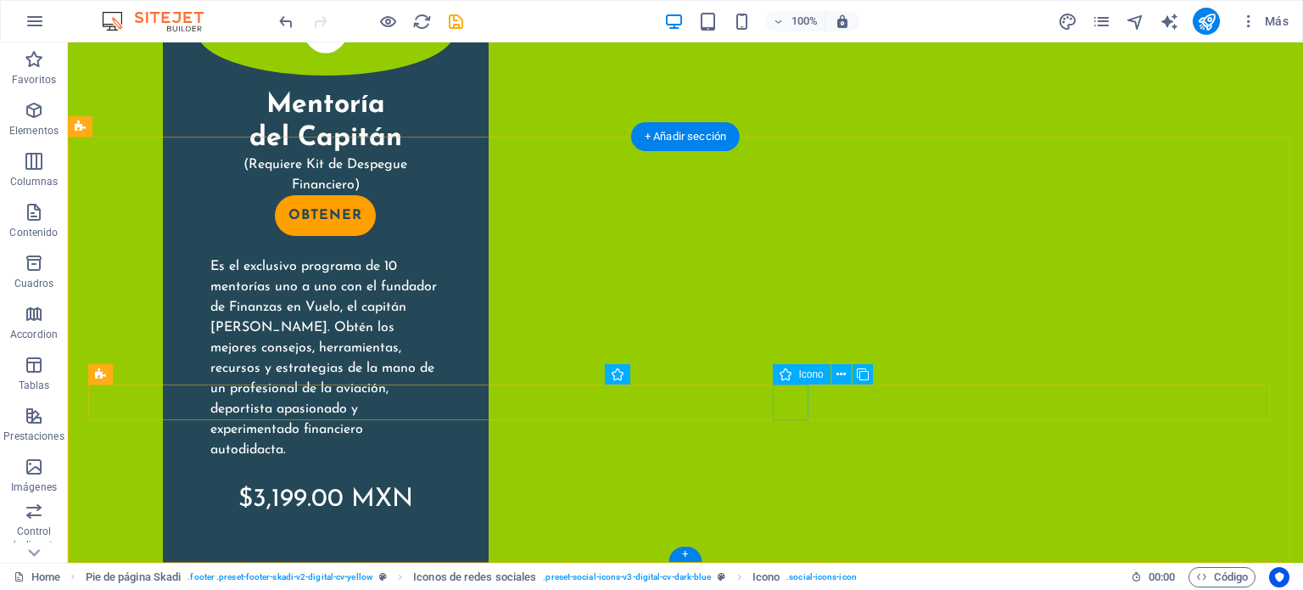
scroll to position [4525, 0]
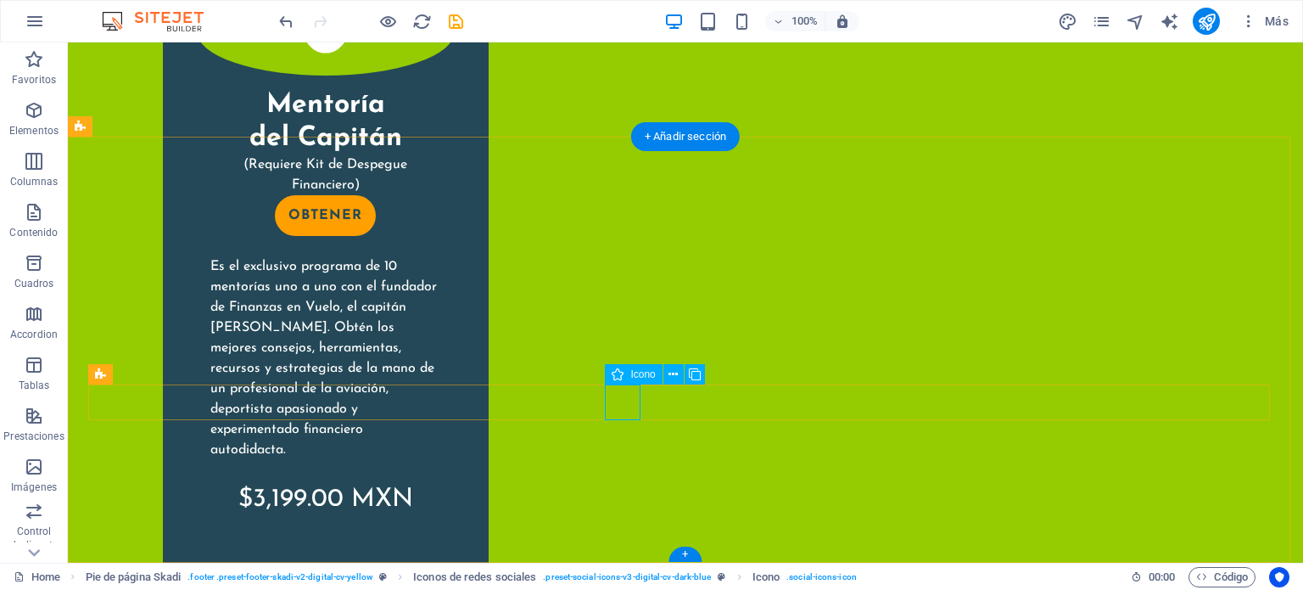
select select "xMidYMid"
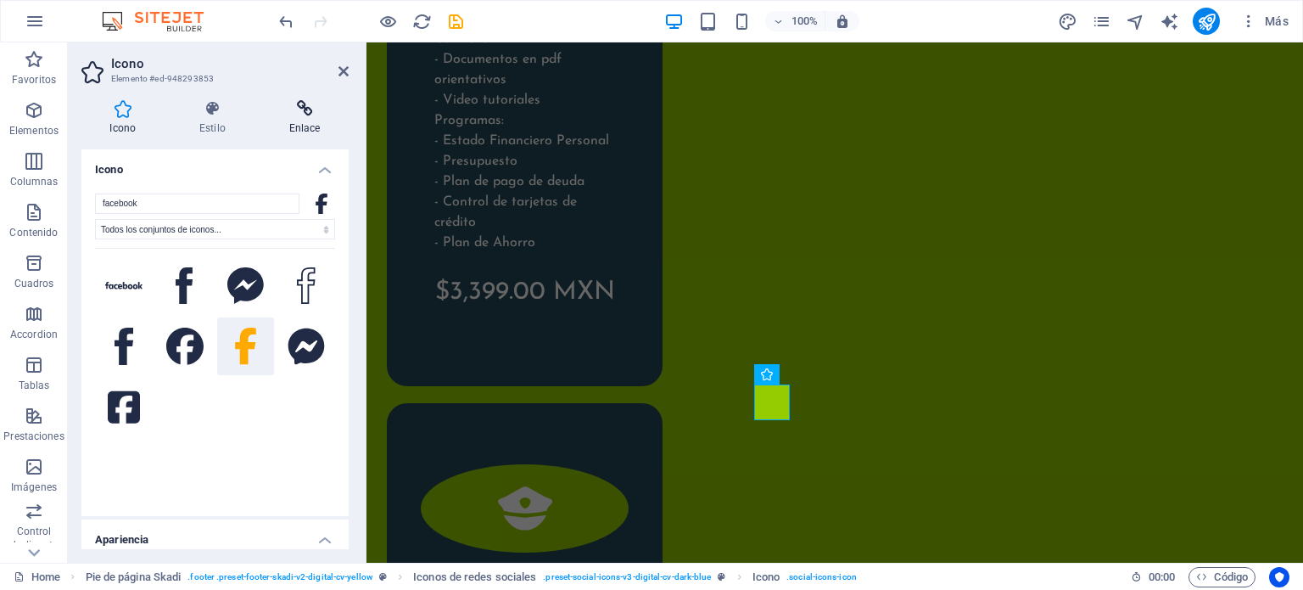
click at [302, 111] on icon at bounding box center [304, 108] width 88 height 17
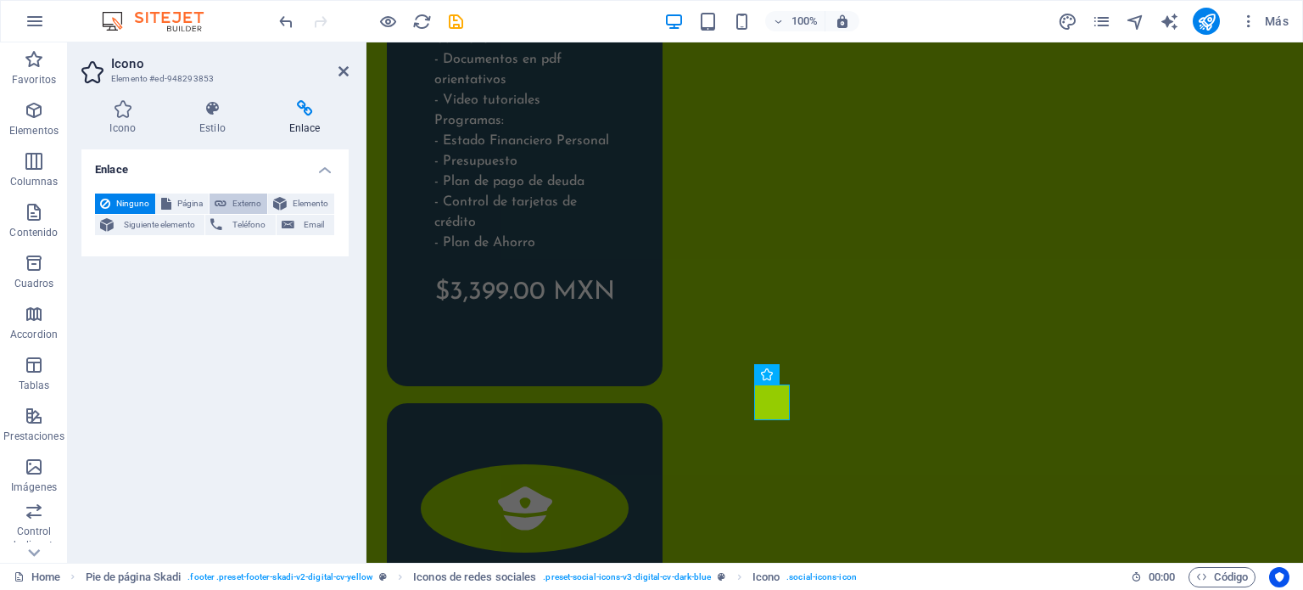
click at [237, 198] on span "Externo" at bounding box center [247, 203] width 31 height 20
select select "blank"
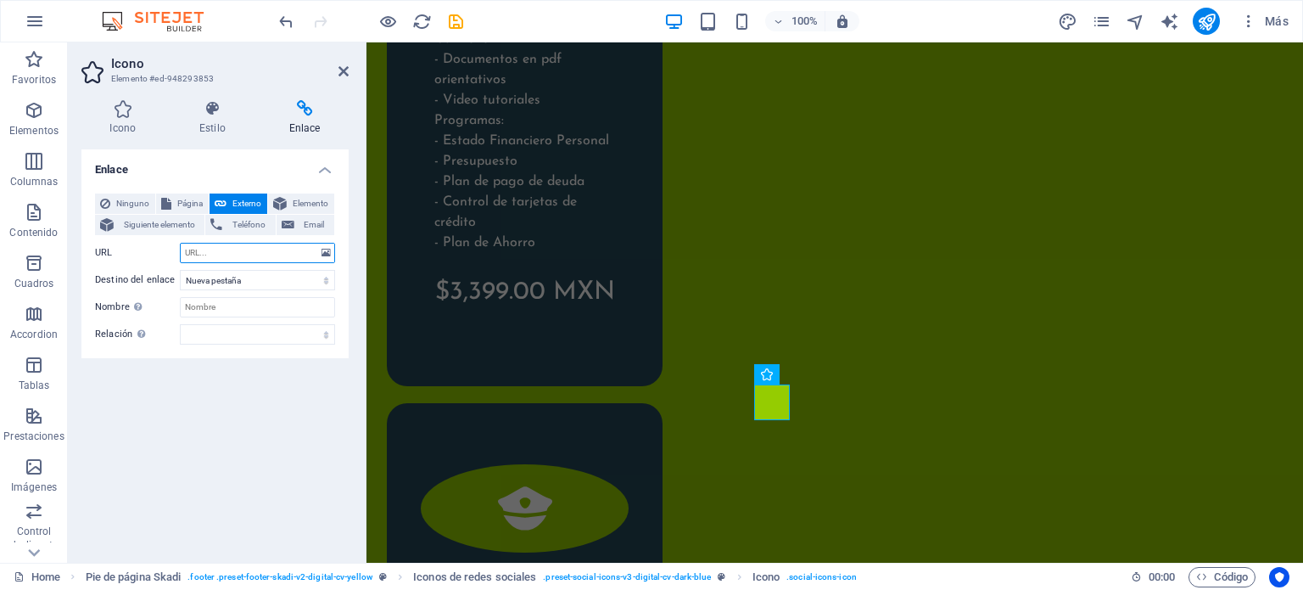
paste input "[URL][DOMAIN_NAME]"
type input "[URL][DOMAIN_NAME]"
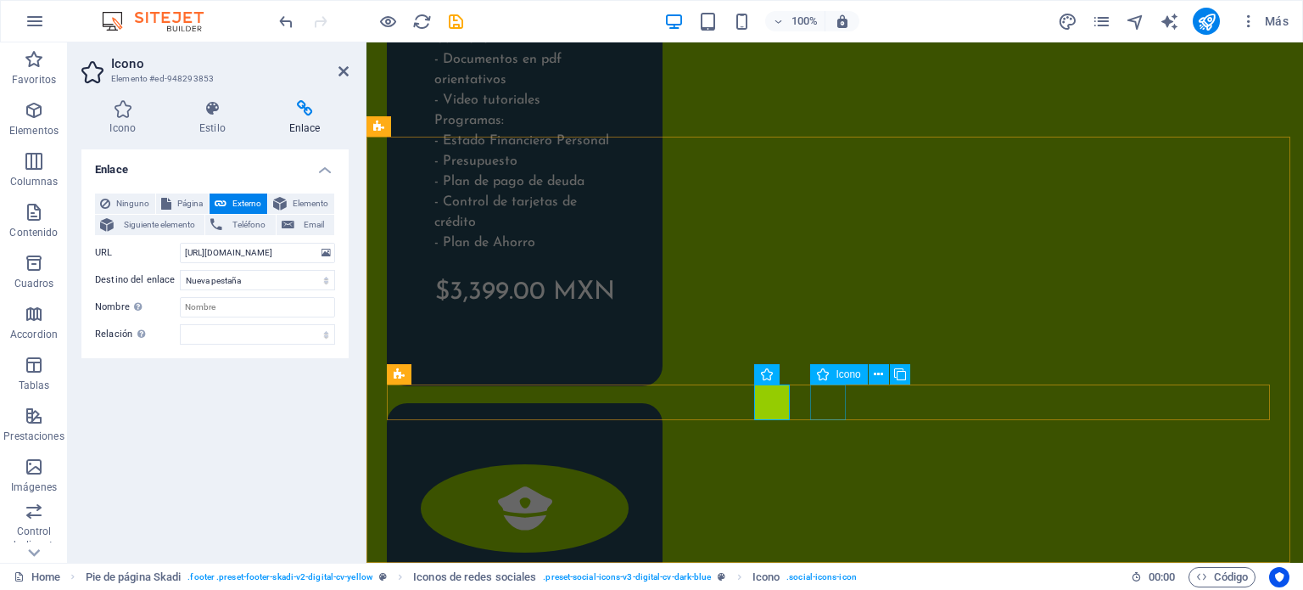
scroll to position [0, 0]
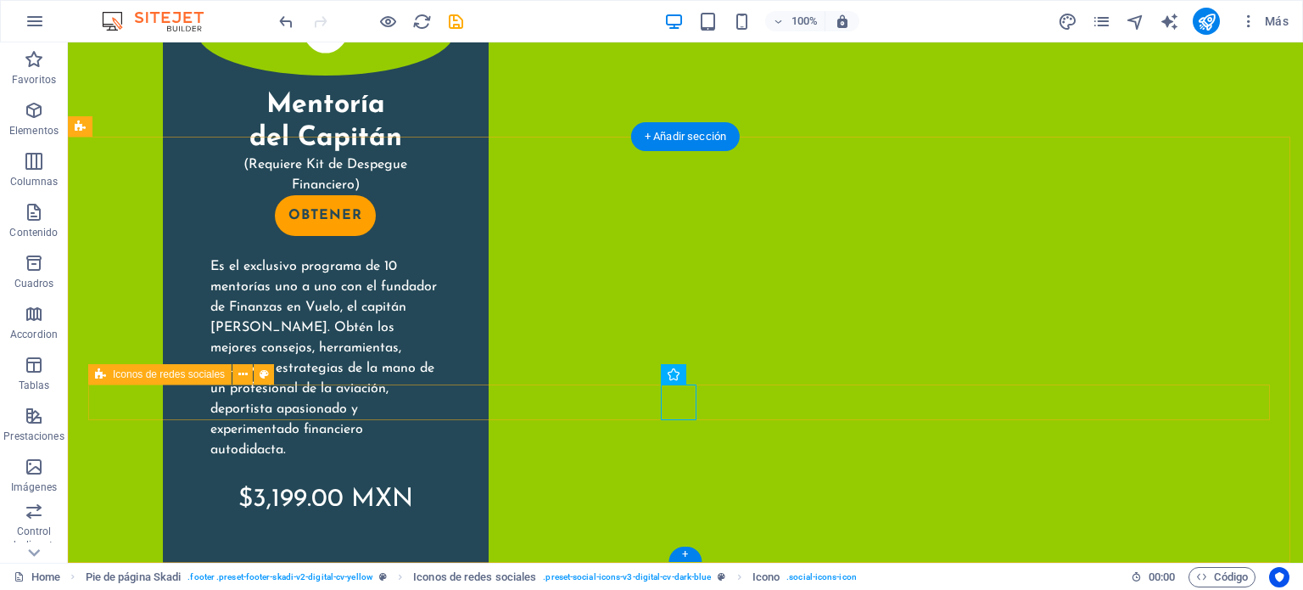
scroll to position [4525, 0]
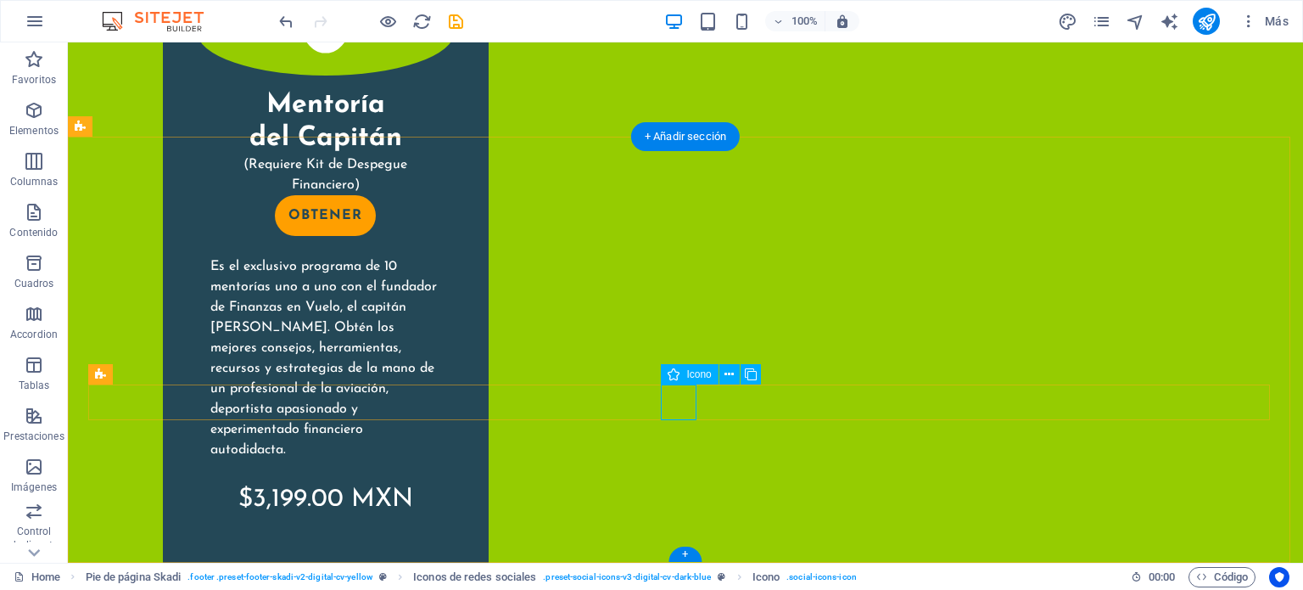
select select "xMidYMid"
select select "px"
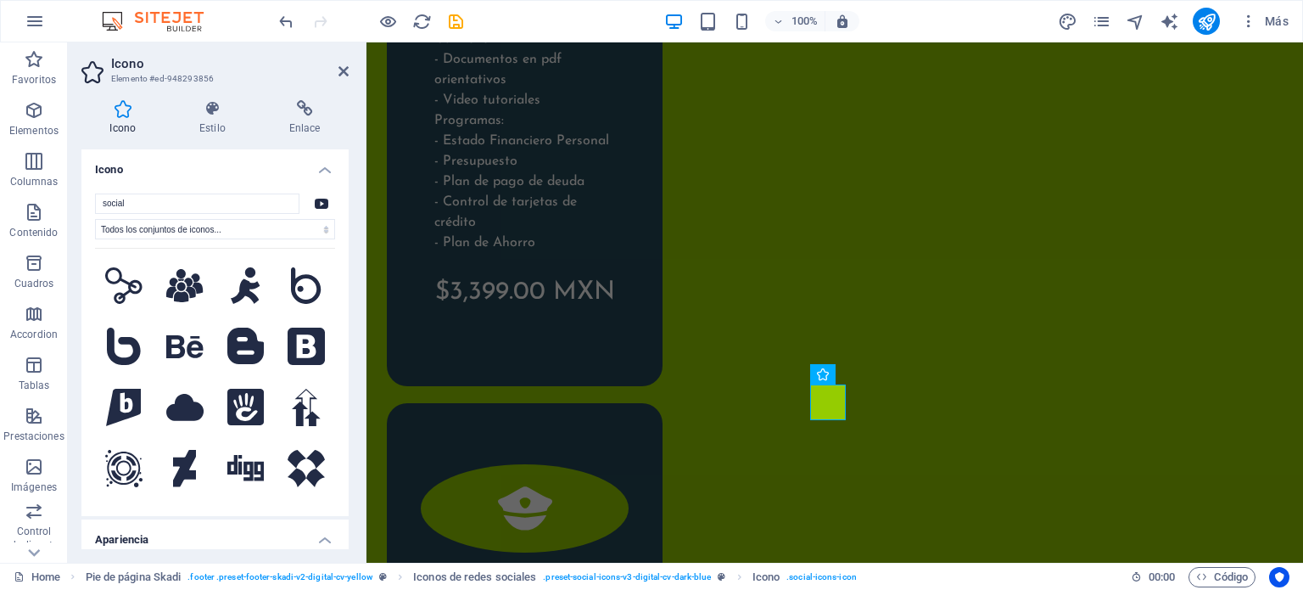
click at [231, 147] on div "Icono Estilo Enlace Icono social Todos los conjuntos de iconos... IcoFont Ionic…" at bounding box center [214, 324] width 267 height 449
click at [310, 103] on icon at bounding box center [304, 108] width 88 height 17
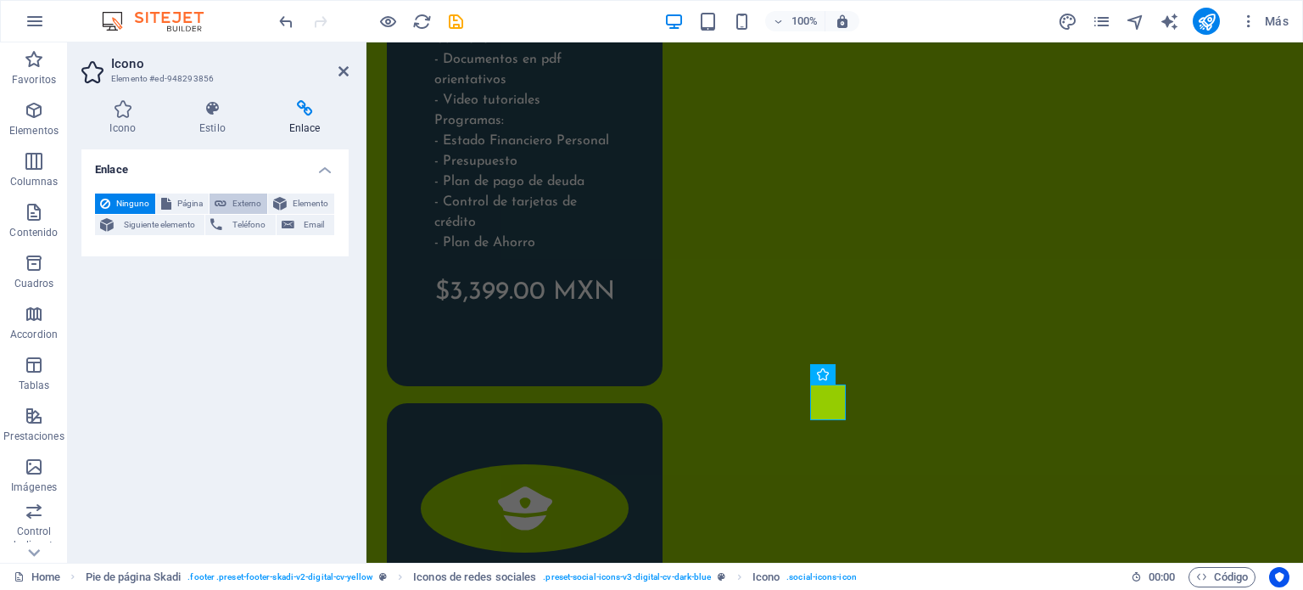
click at [243, 198] on span "Externo" at bounding box center [247, 203] width 31 height 20
select select "blank"
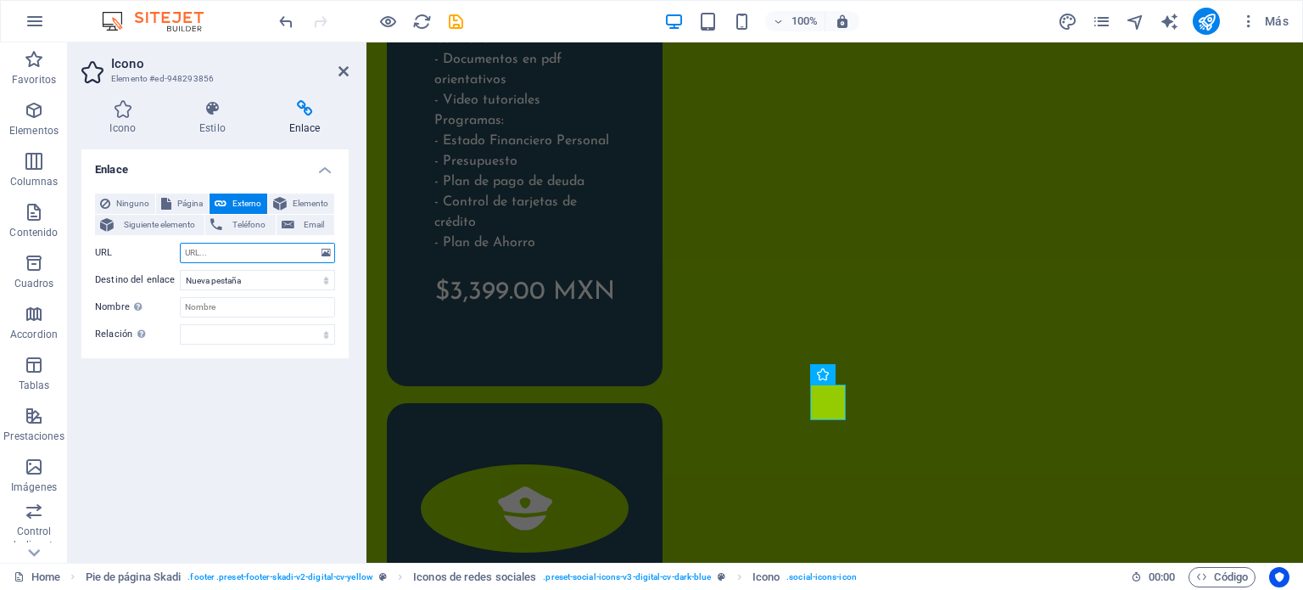
paste input "[URL][DOMAIN_NAME]"
type input "[URL][DOMAIN_NAME]"
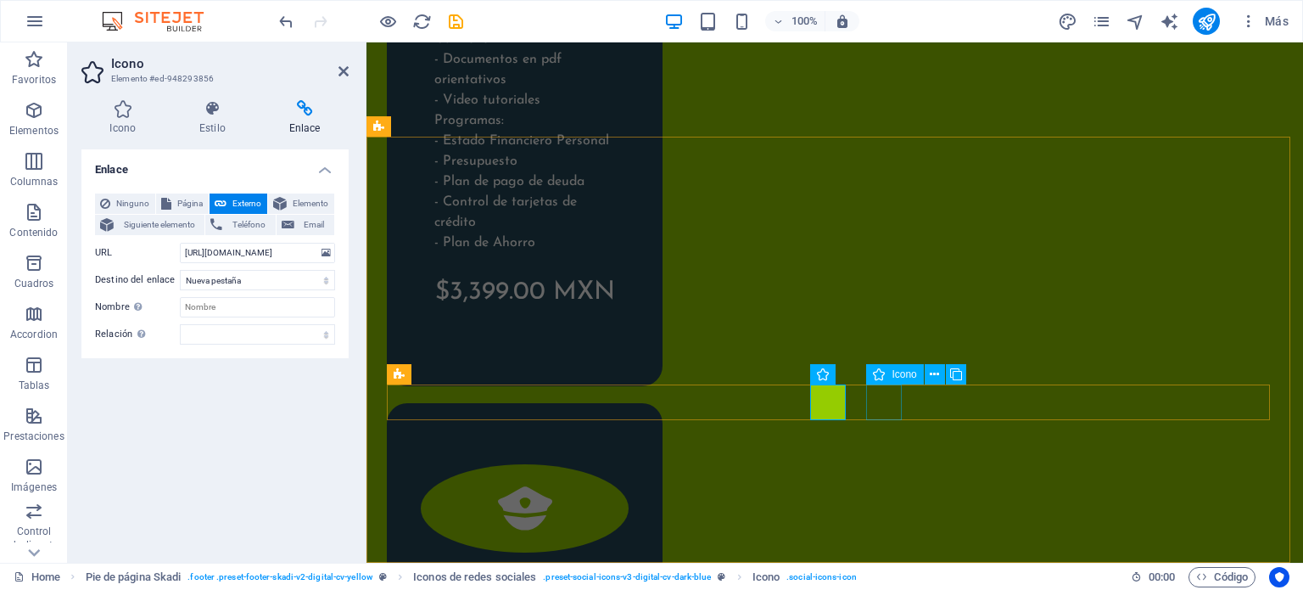
scroll to position [0, 0]
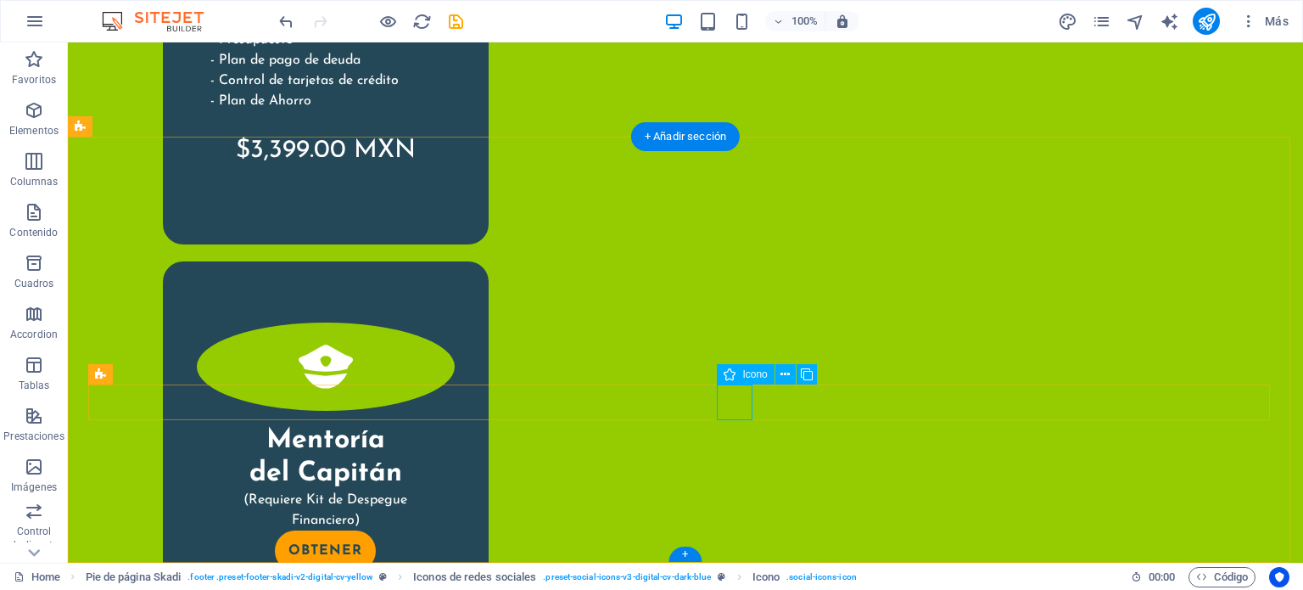
select select "xMidYMid"
select select "px"
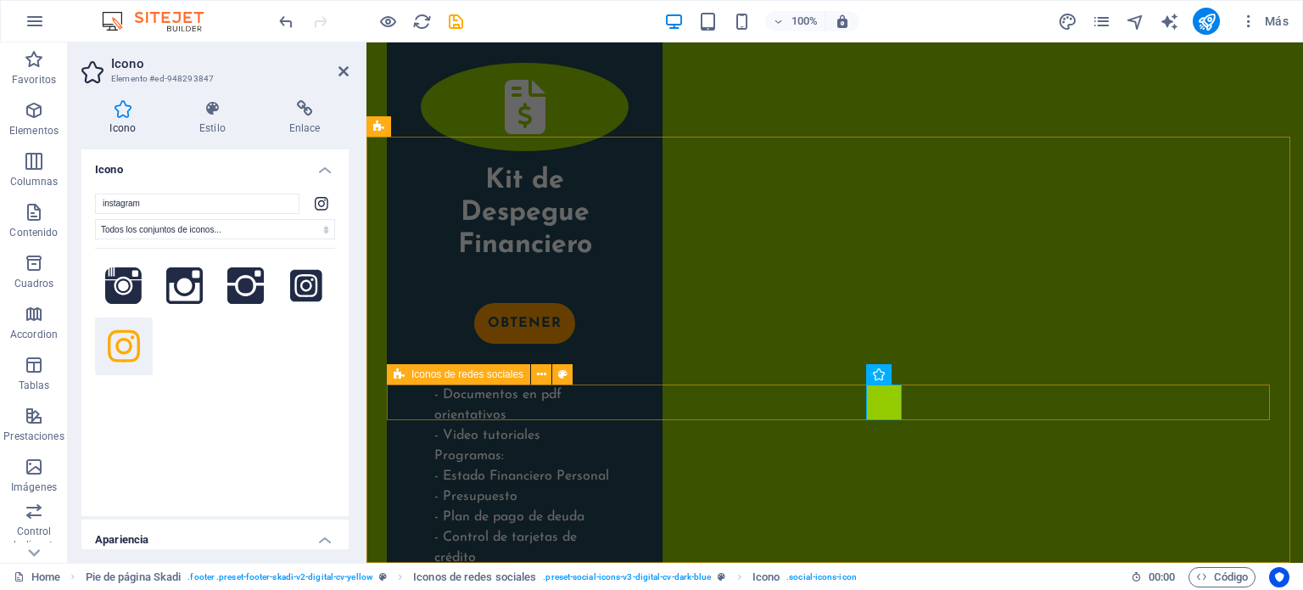
scroll to position [4860, 0]
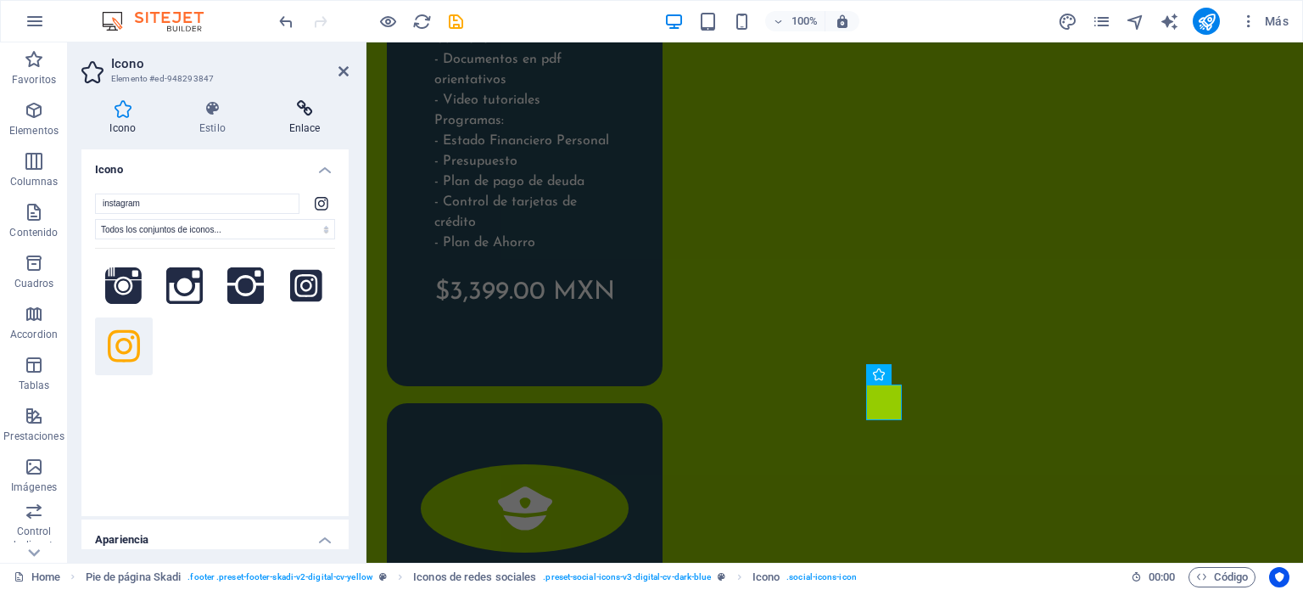
click at [303, 118] on h4 "Enlace" at bounding box center [304, 118] width 88 height 36
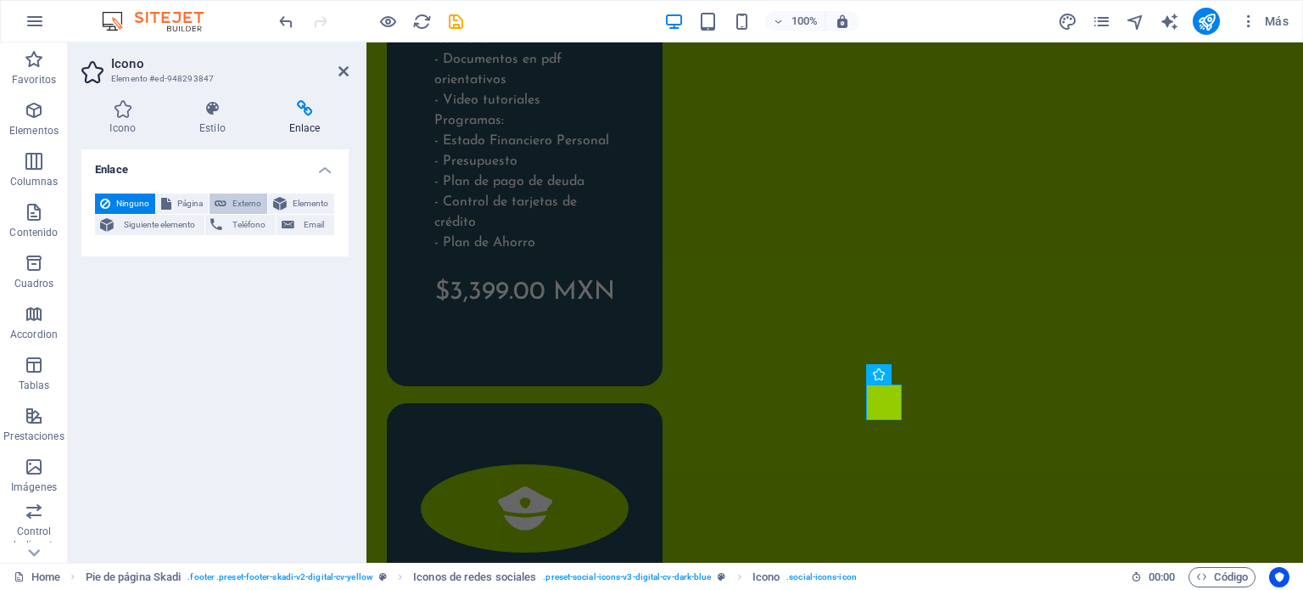
click at [237, 201] on span "Externo" at bounding box center [247, 203] width 31 height 20
select select "blank"
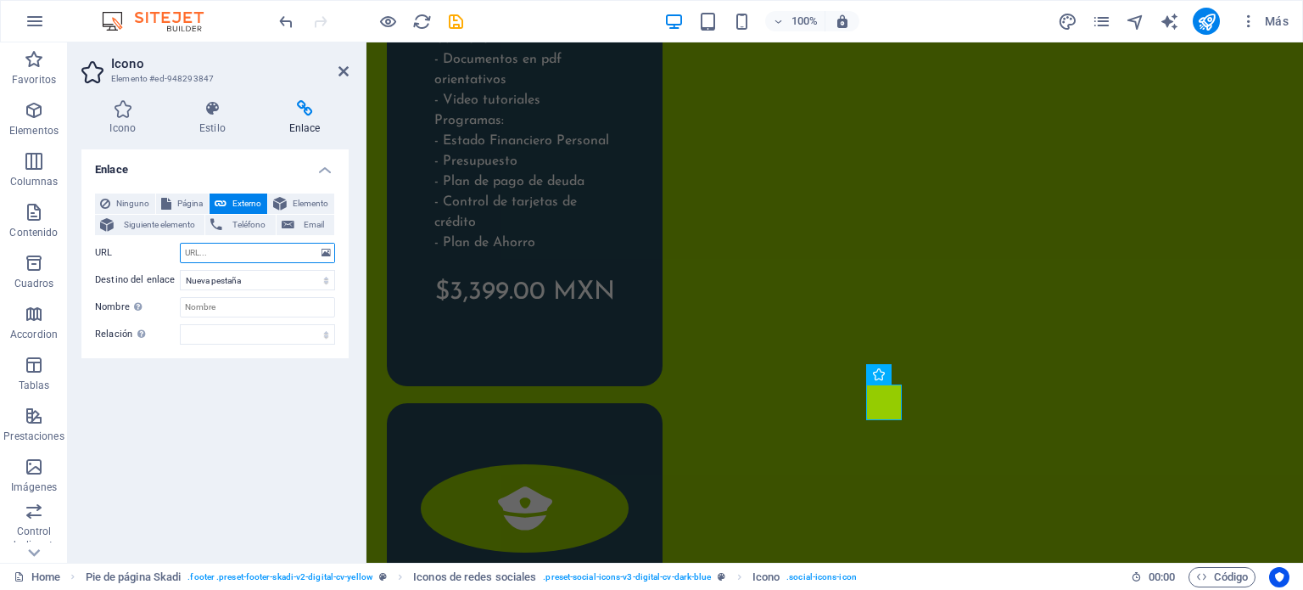
paste input "[URL][DOMAIN_NAME]"
type input "[URL][DOMAIN_NAME]"
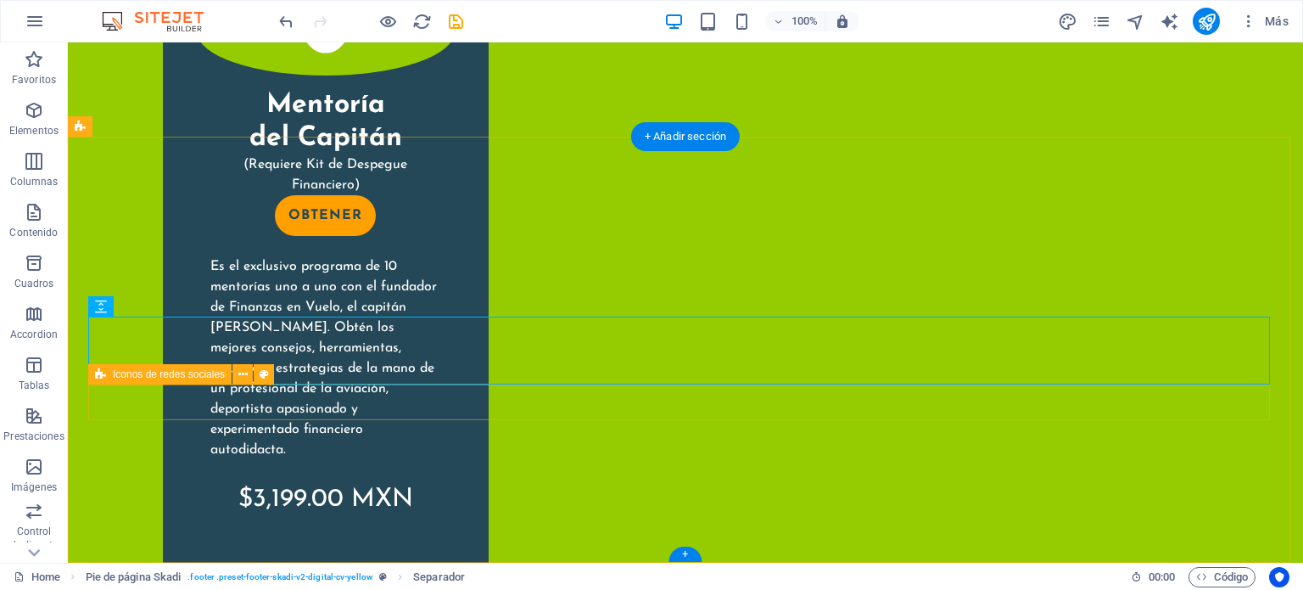
scroll to position [4525, 0]
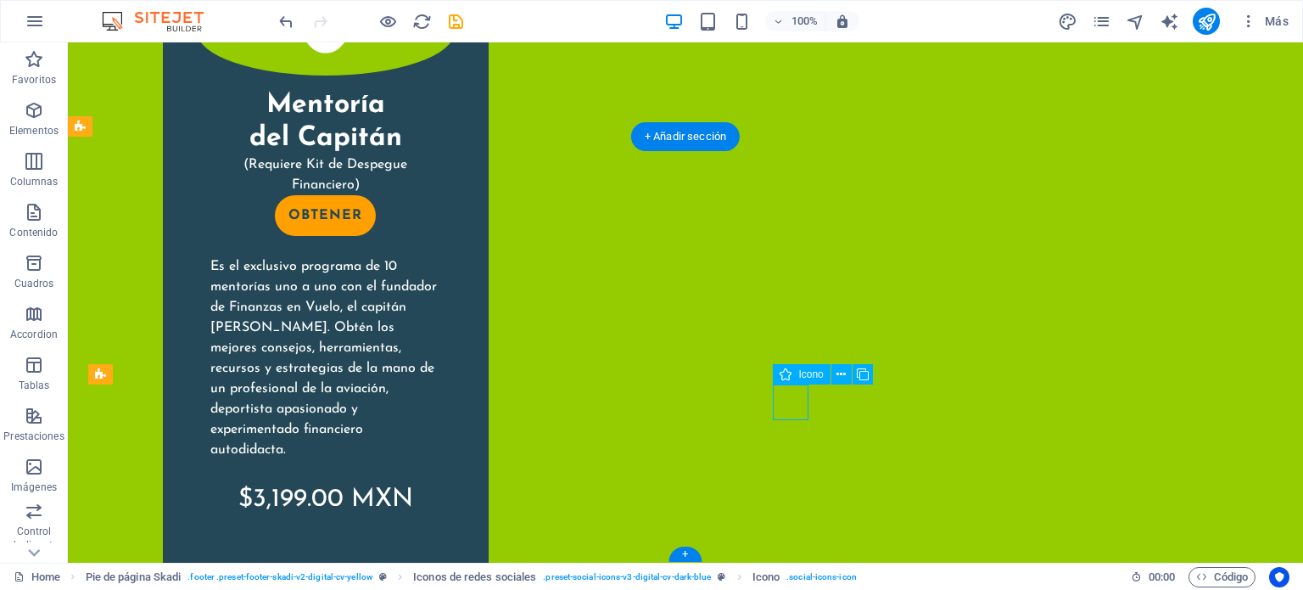
select select "xMidYMid"
select select "px"
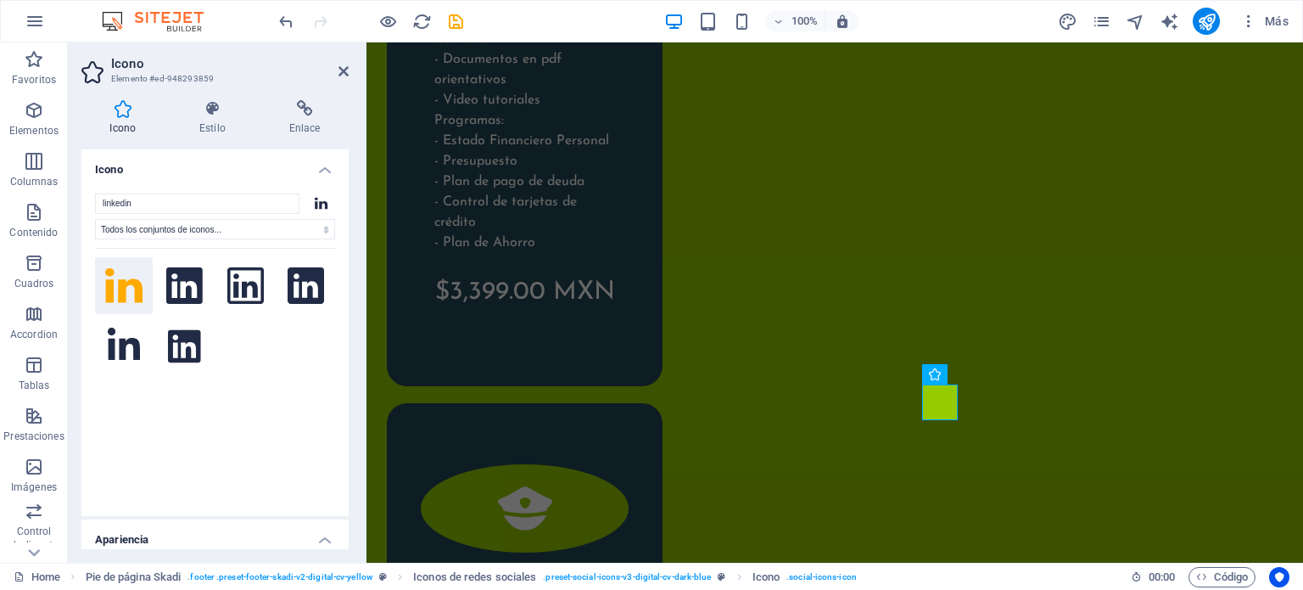
click at [258, 365] on div at bounding box center [215, 371] width 240 height 246
click at [299, 109] on icon at bounding box center [304, 108] width 88 height 17
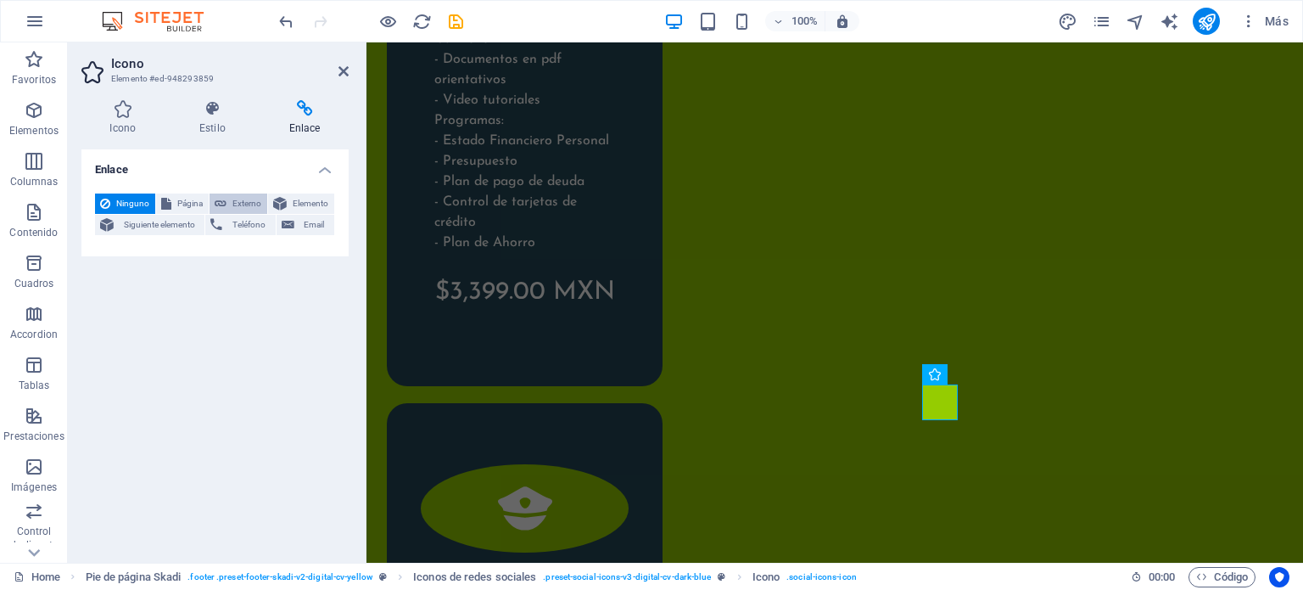
click at [243, 199] on span "Externo" at bounding box center [247, 203] width 31 height 20
select select "blank"
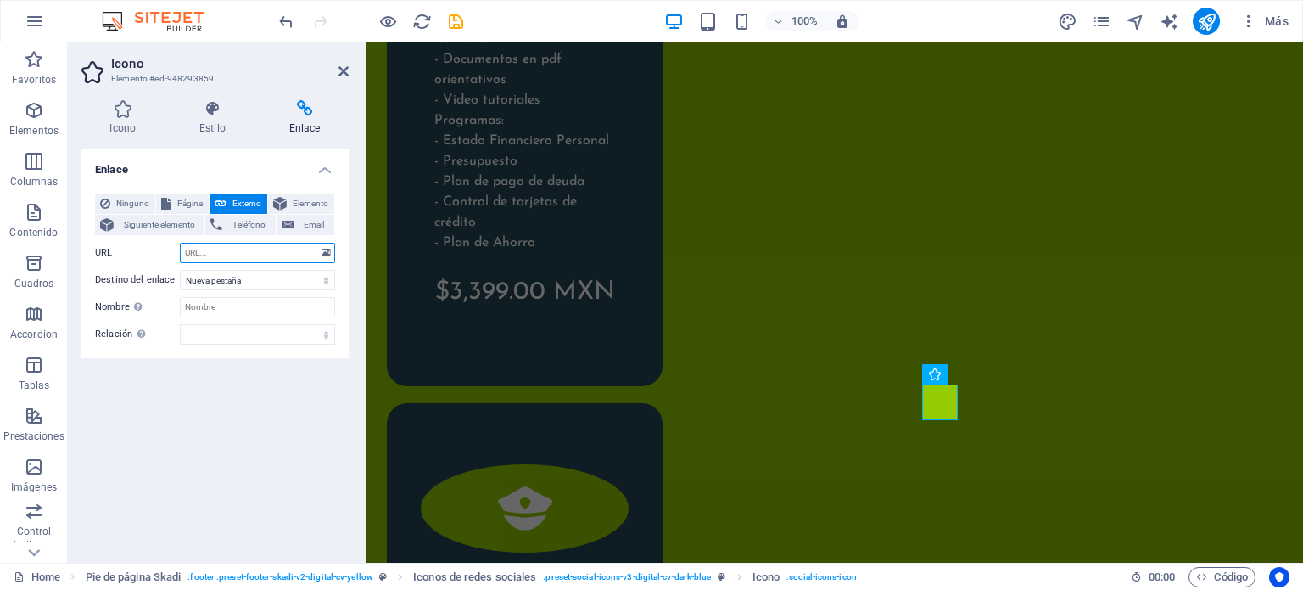
paste input "[URL][DOMAIN_NAME]"
type input "[URL][DOMAIN_NAME]"
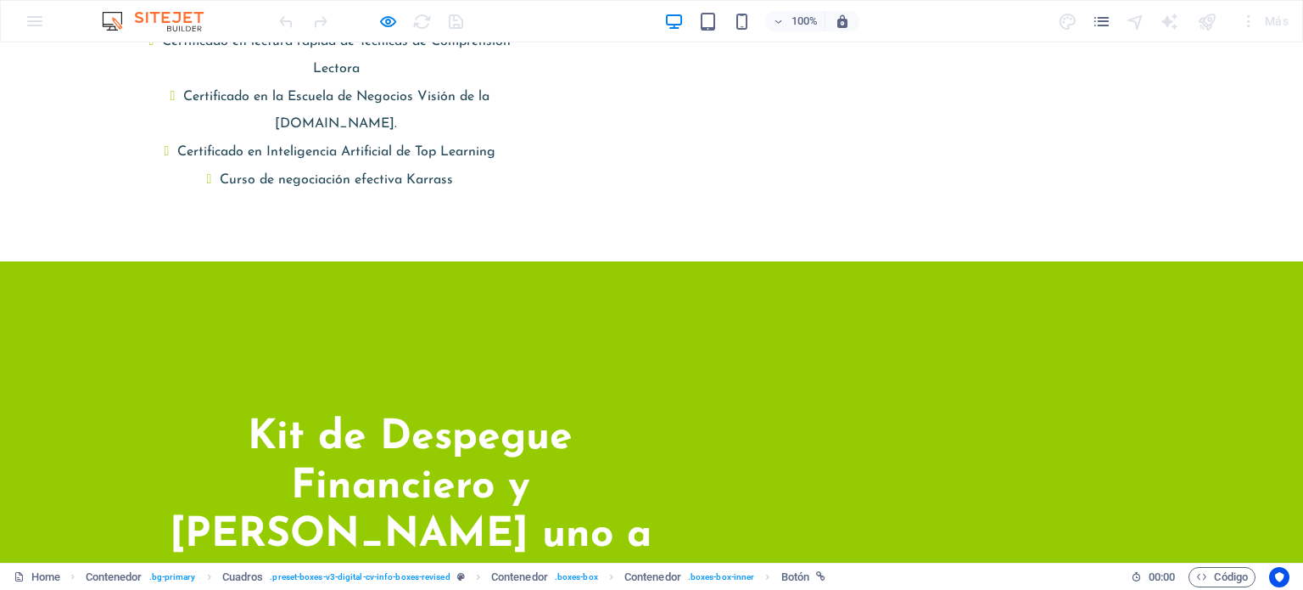
scroll to position [3207, 0]
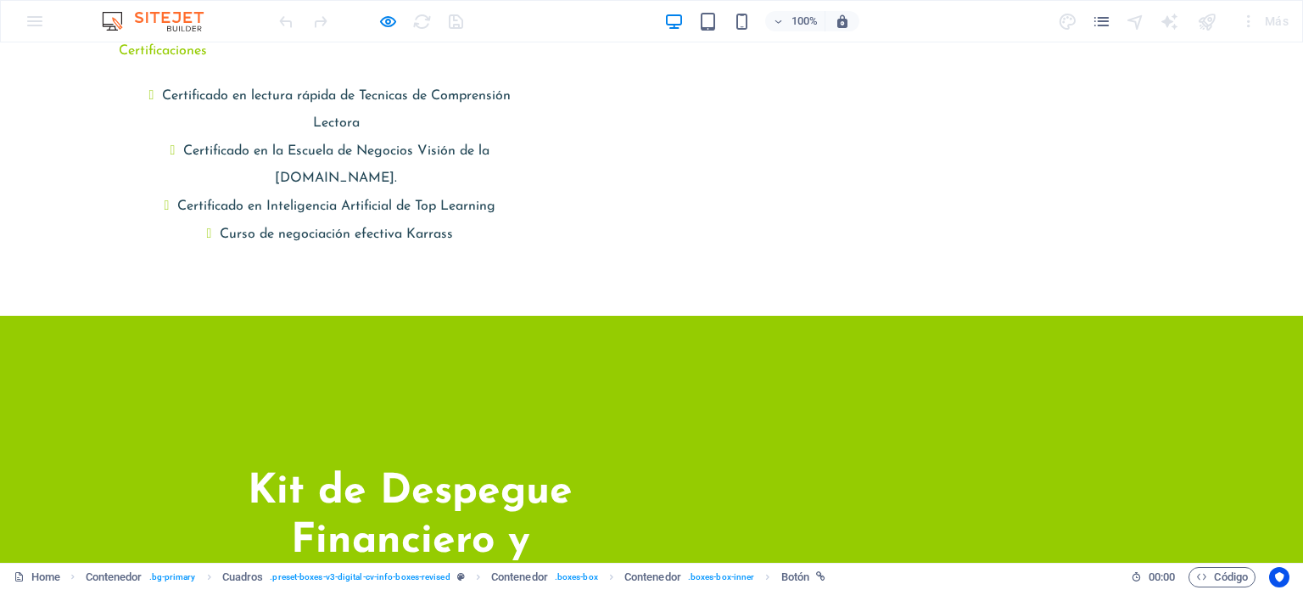
drag, startPoint x: 247, startPoint y: 269, endPoint x: 315, endPoint y: 269, distance: 67.9
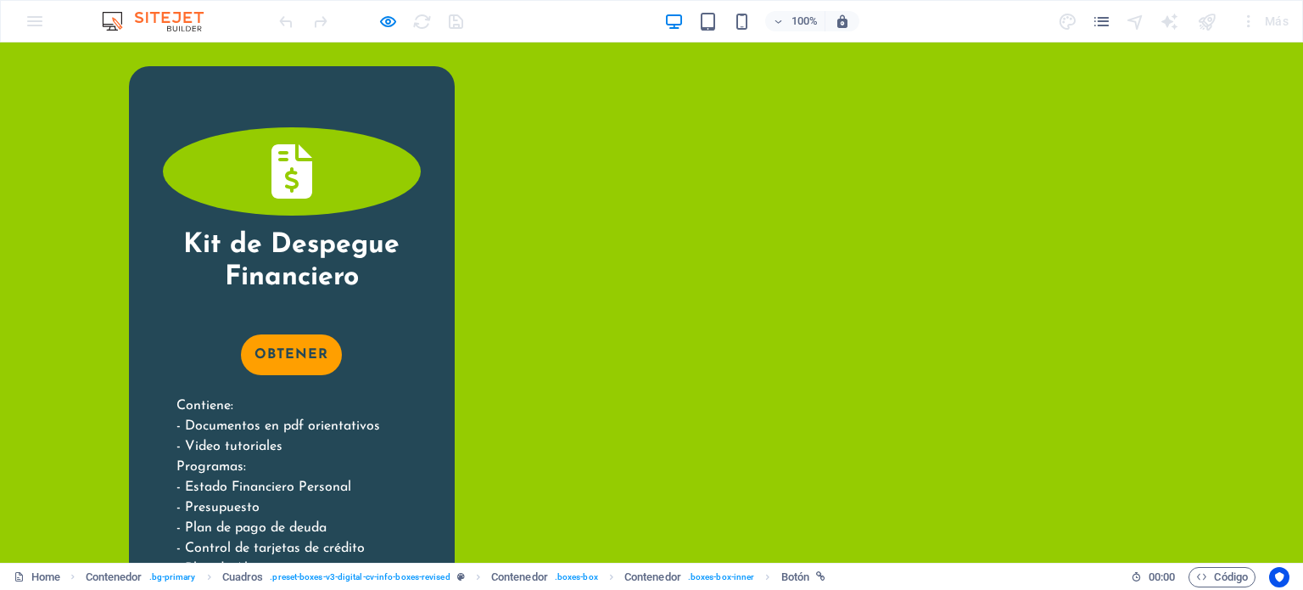
scroll to position [4471, 0]
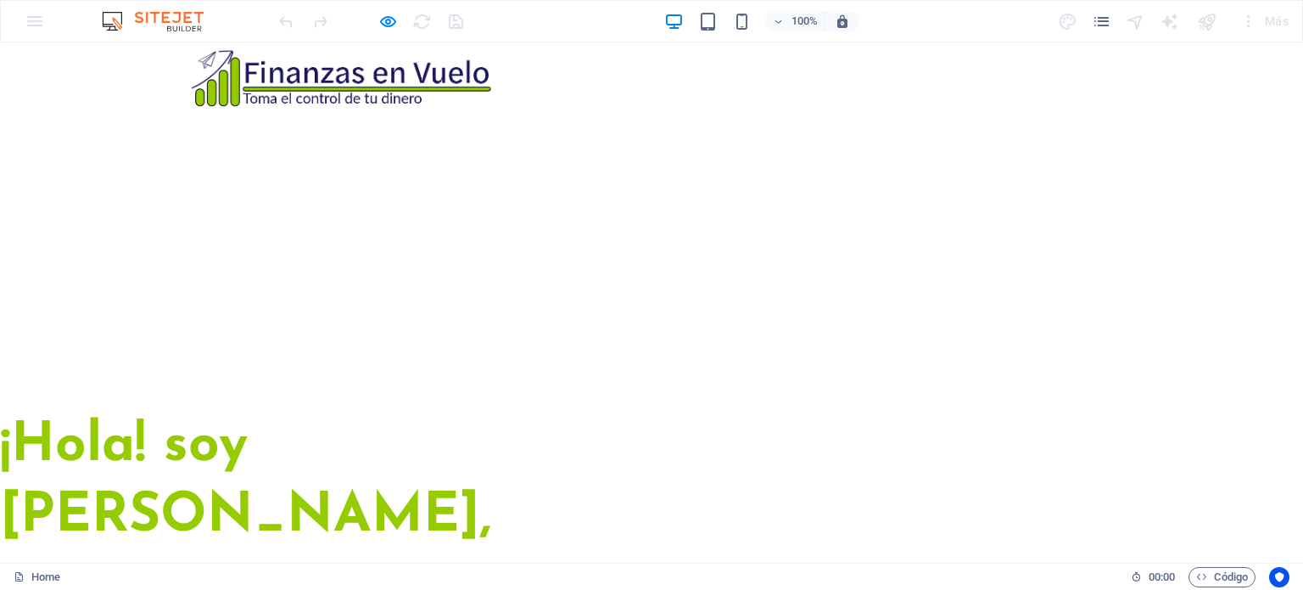
scroll to position [365, 0]
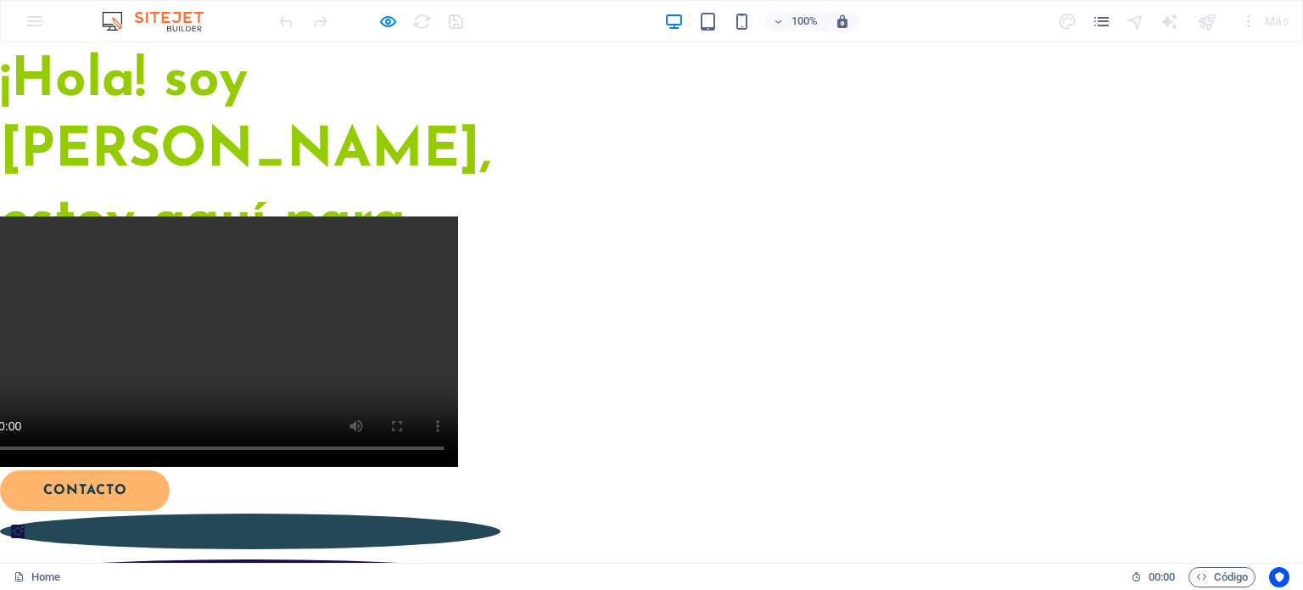
click at [317, 513] on link at bounding box center [250, 531] width 500 height 36
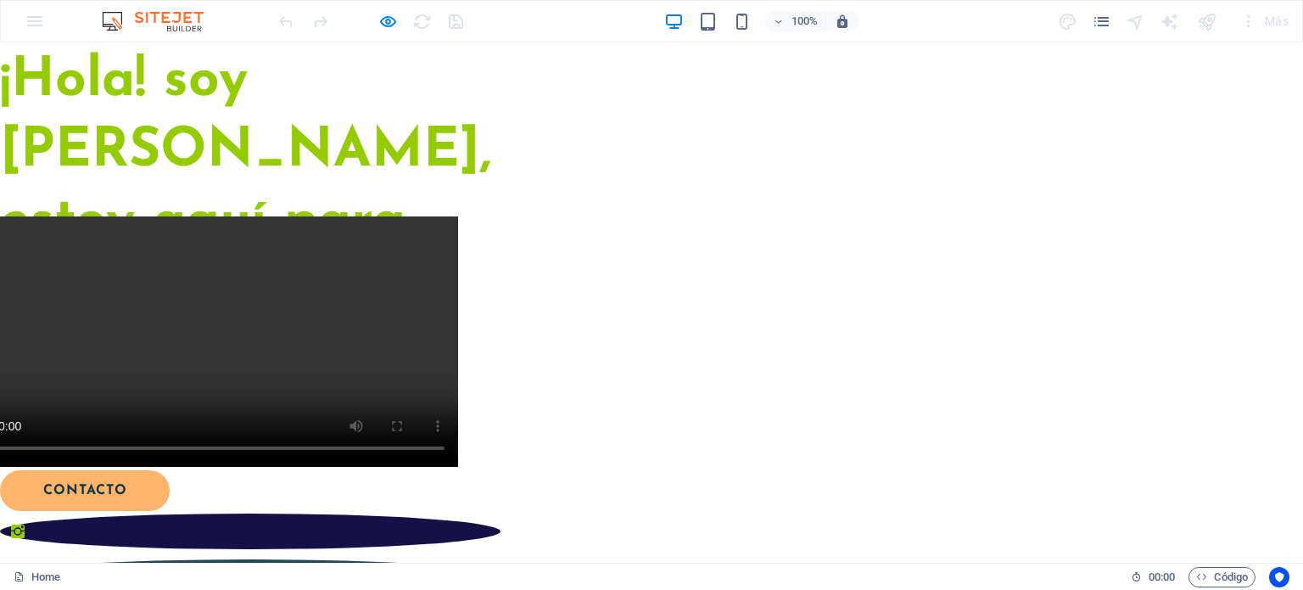
click at [376, 559] on link at bounding box center [250, 577] width 500 height 36
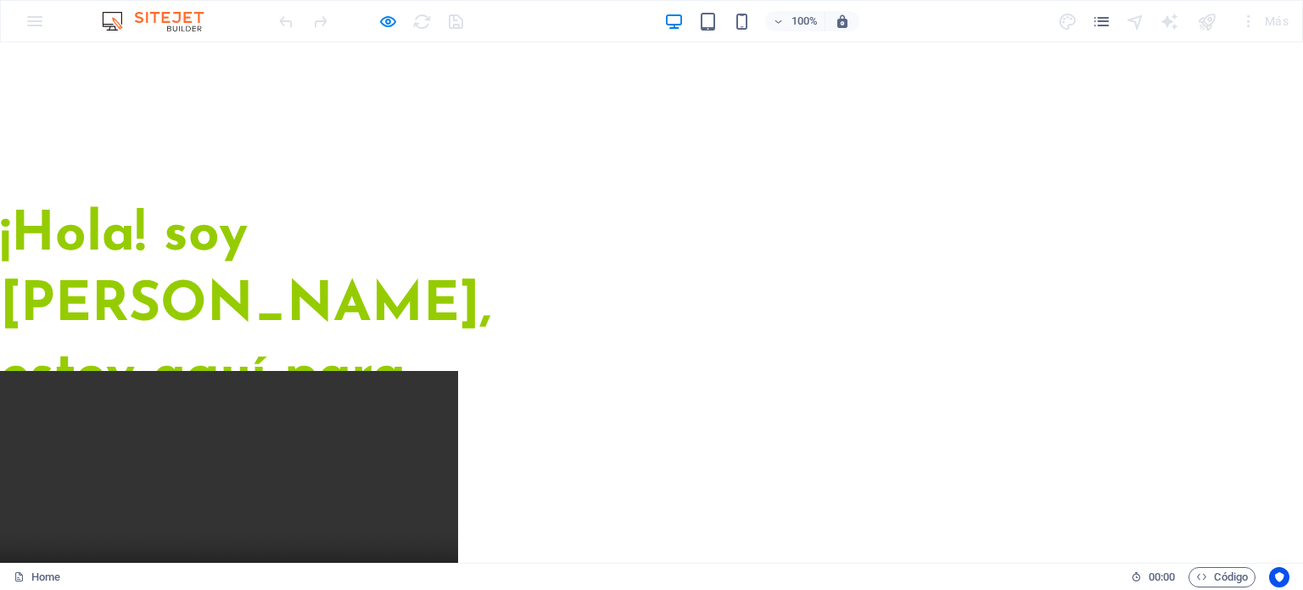
scroll to position [0, 0]
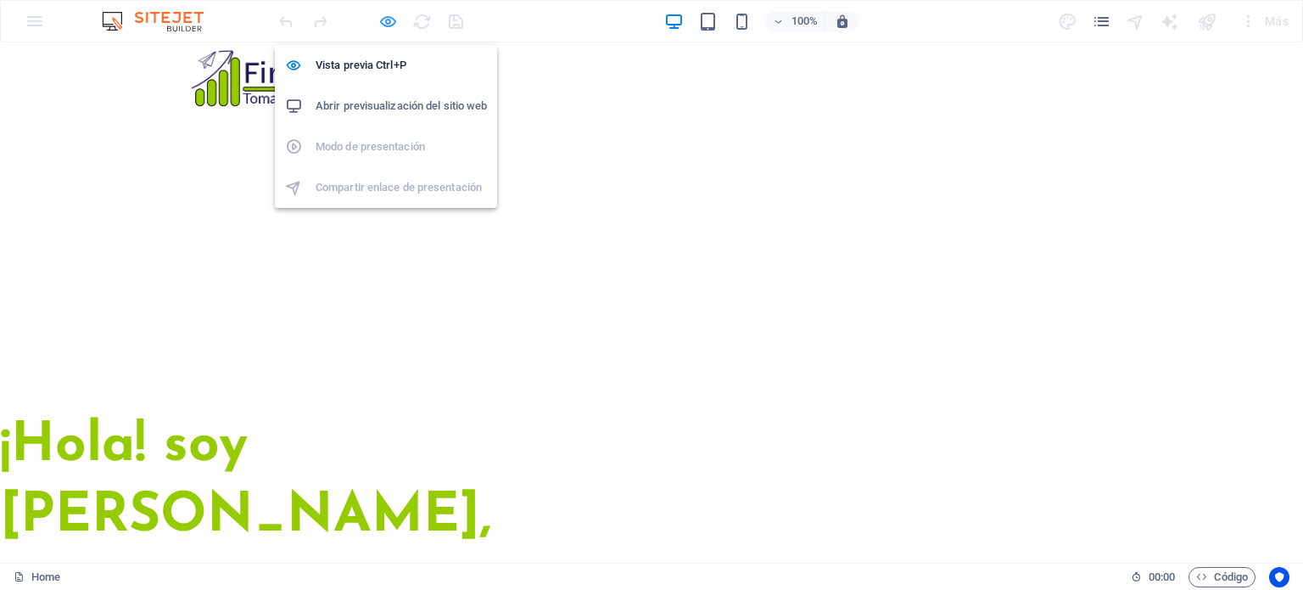
click at [386, 23] on icon "button" at bounding box center [388, 22] width 20 height 20
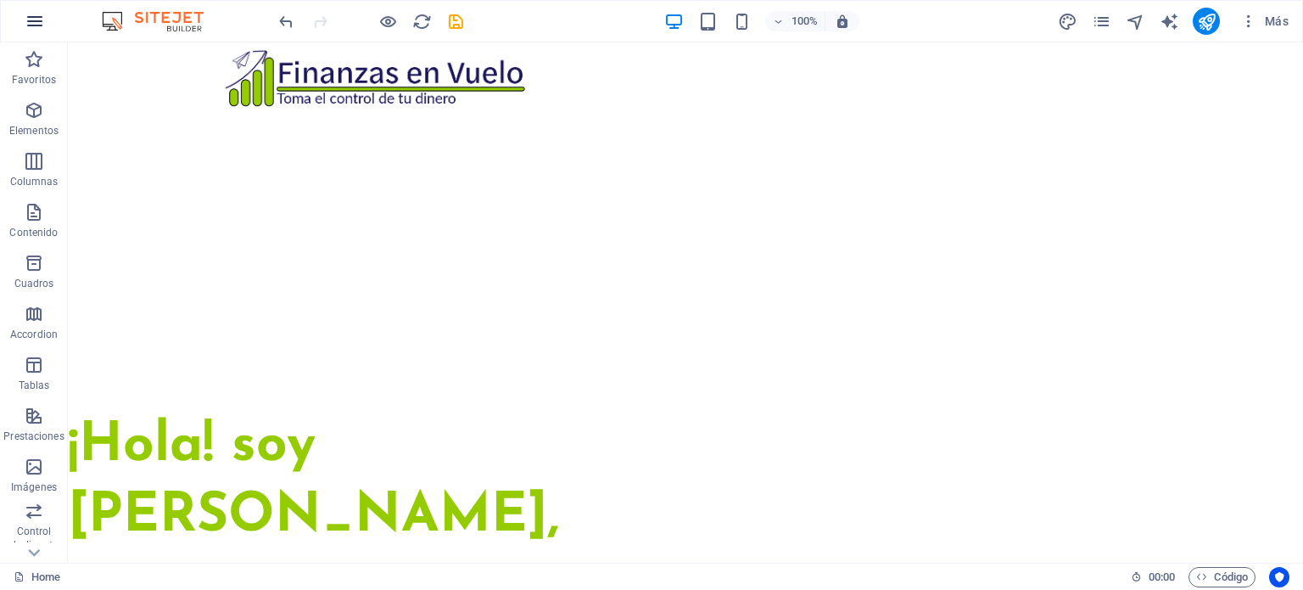
click at [29, 23] on icon "button" at bounding box center [35, 21] width 20 height 20
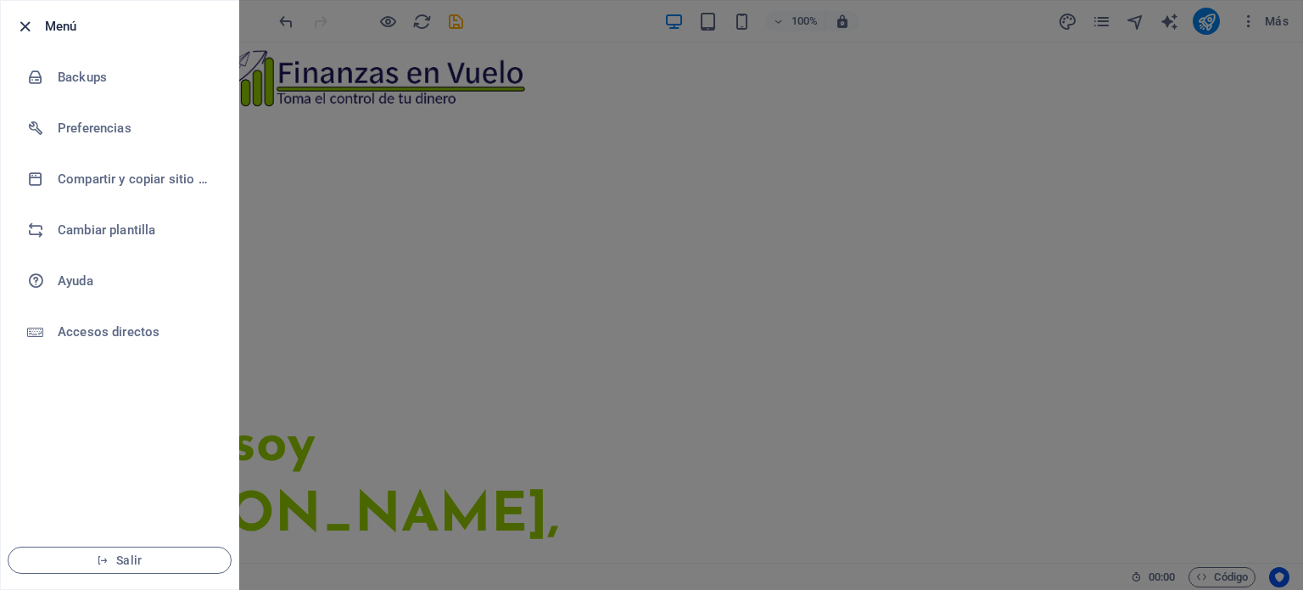
click at [25, 23] on icon "button" at bounding box center [25, 27] width 20 height 20
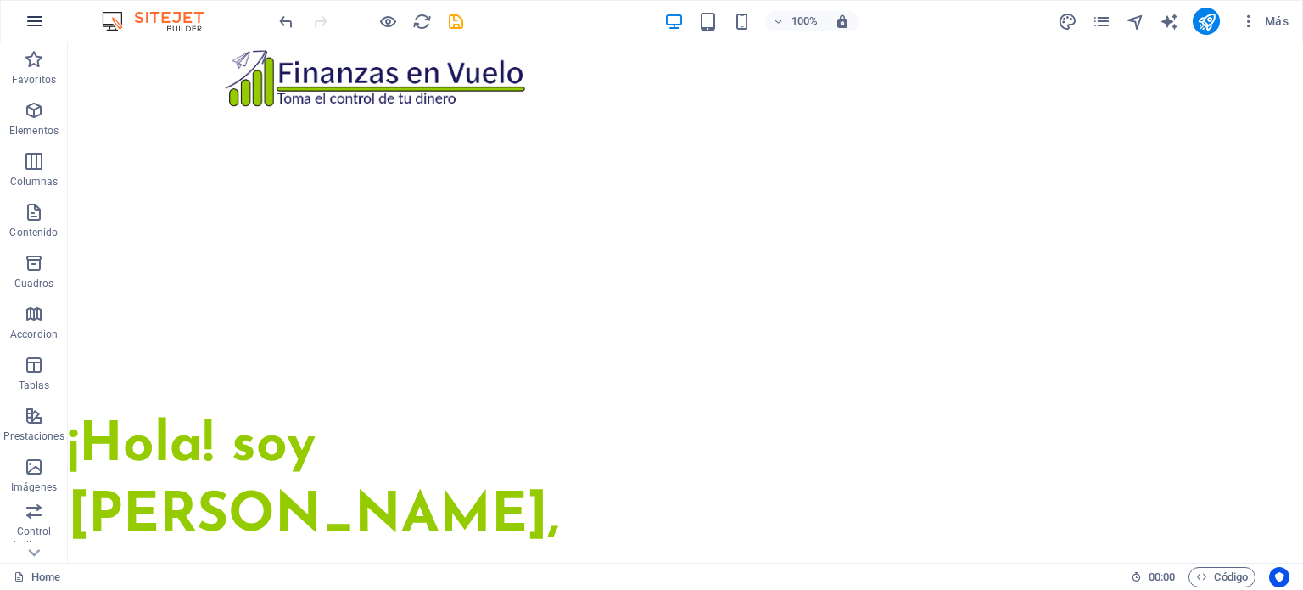
click at [36, 18] on icon "button" at bounding box center [35, 21] width 20 height 20
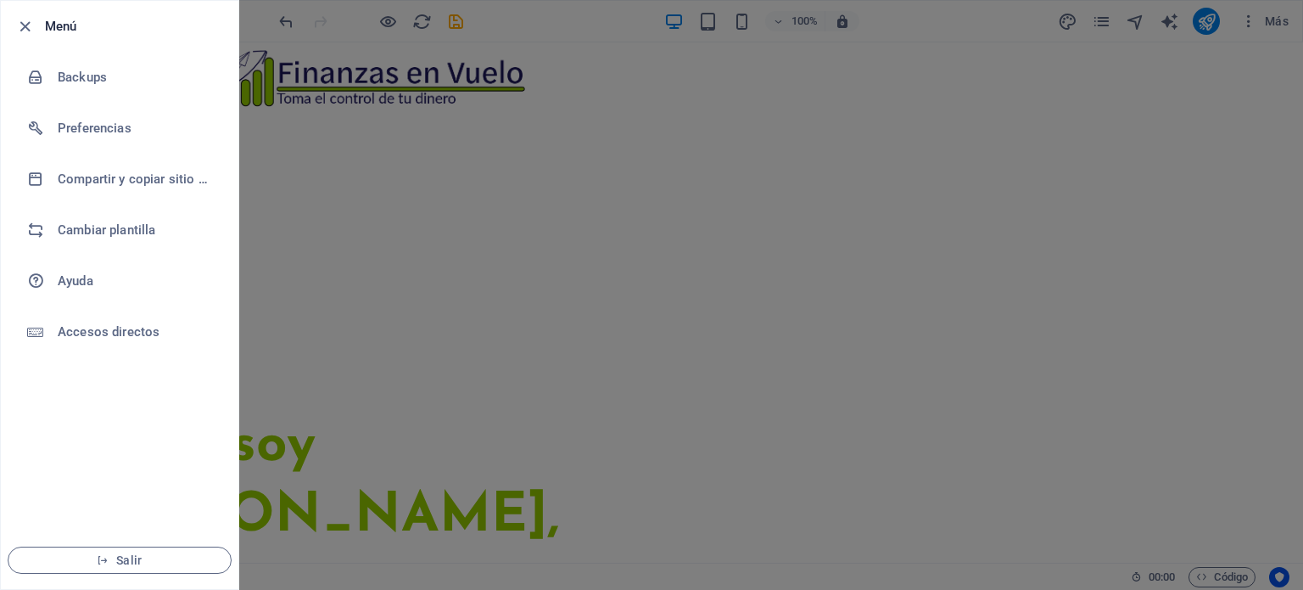
click at [1121, 70] on div at bounding box center [651, 295] width 1303 height 590
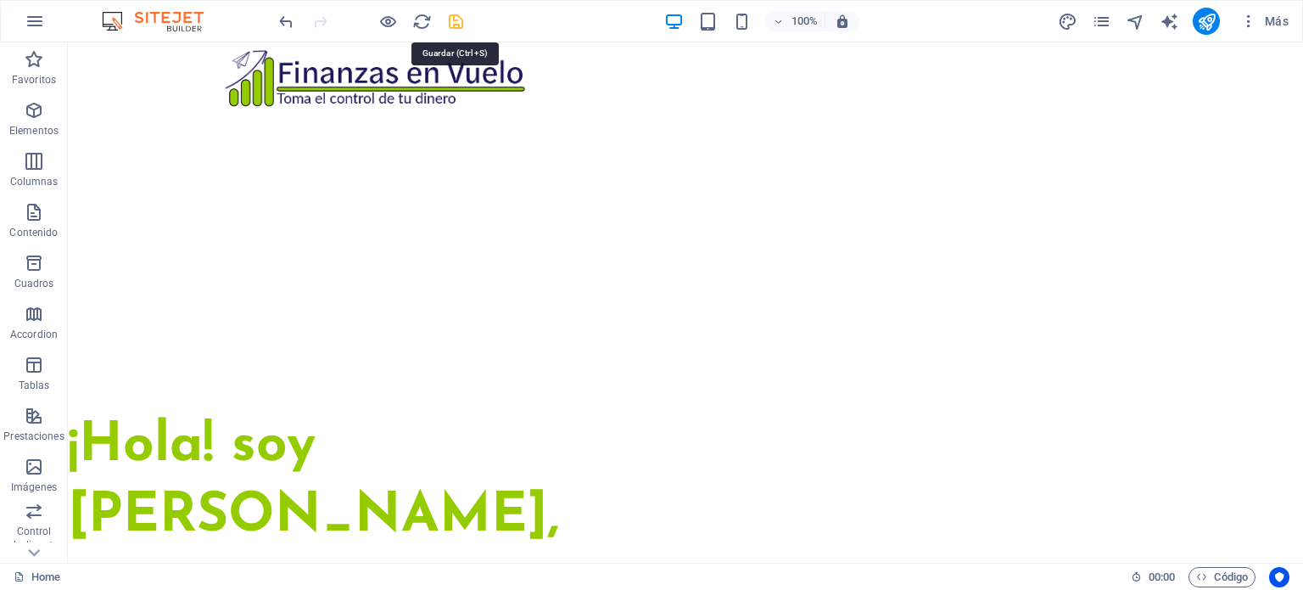
click at [457, 18] on icon "save" at bounding box center [456, 22] width 20 height 20
checkbox input "true"
click at [38, 23] on icon "button" at bounding box center [35, 21] width 20 height 20
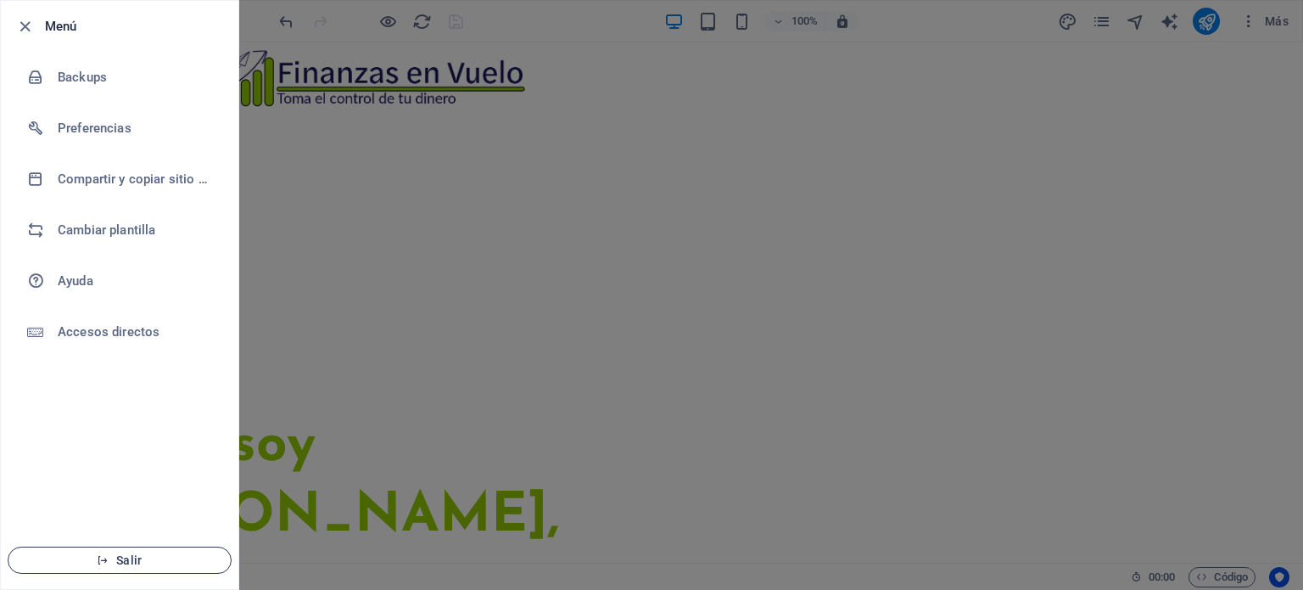
click at [155, 560] on span "Salir" at bounding box center [119, 560] width 195 height 14
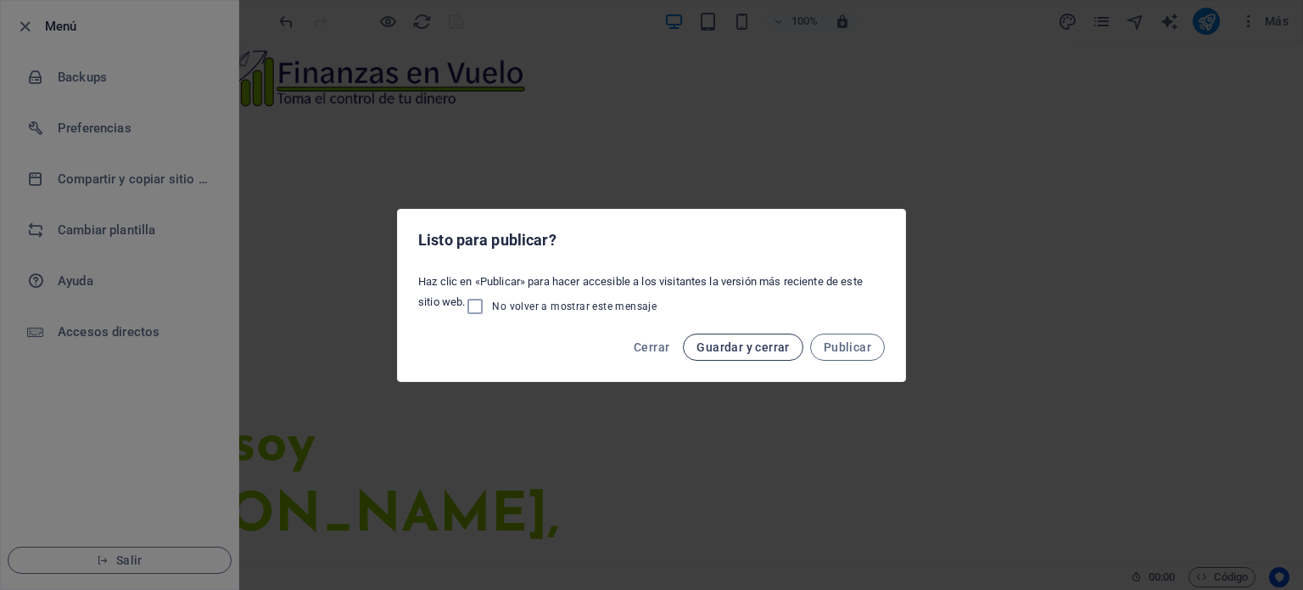
click at [763, 344] on span "Guardar y cerrar" at bounding box center [742, 347] width 92 height 14
